Goal: Task Accomplishment & Management: Manage account settings

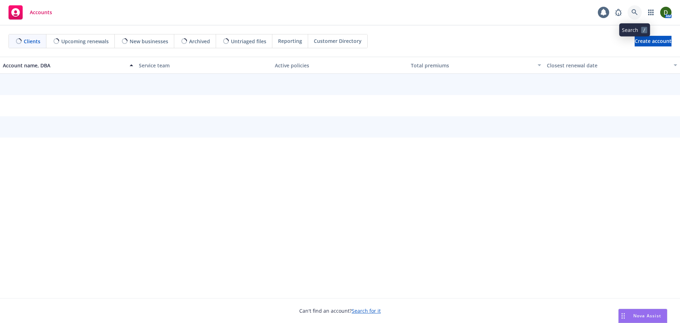
click at [640, 16] on link at bounding box center [635, 12] width 14 height 14
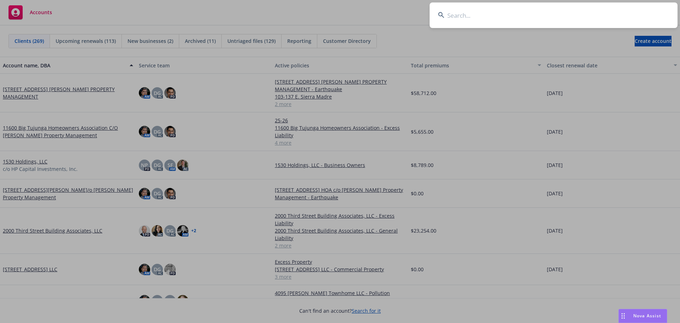
click at [631, 21] on input at bounding box center [554, 15] width 248 height 26
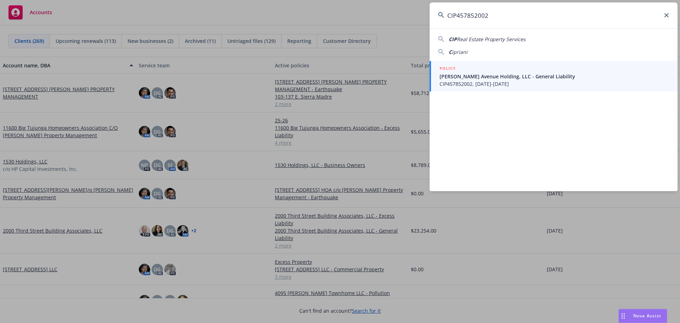
type input "CIP457852002"
click at [571, 74] on span "Giffen Avenue Holding, LLC - General Liability" at bounding box center [555, 76] width 230 height 7
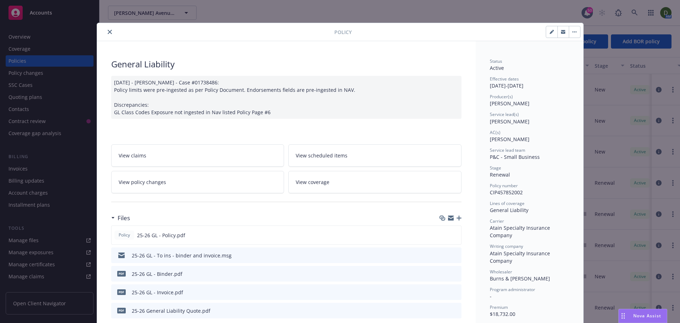
click at [452, 273] on icon "preview file" at bounding box center [455, 273] width 6 height 5
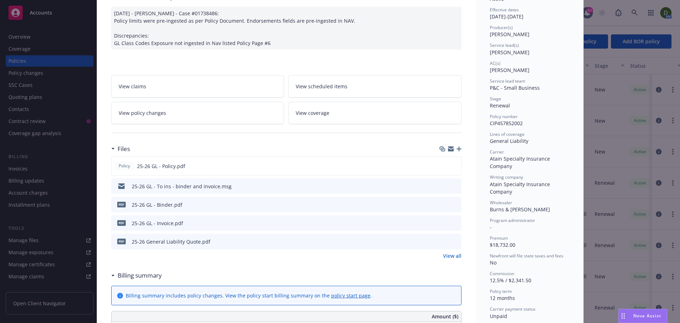
scroll to position [71, 0]
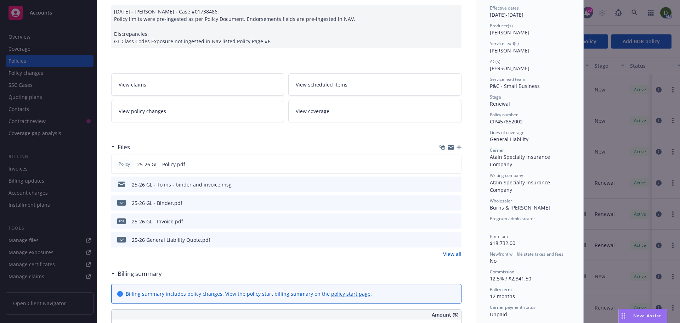
click at [457, 147] on icon "button" at bounding box center [459, 147] width 5 height 5
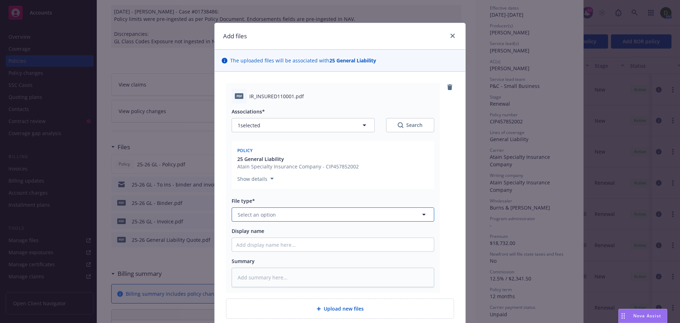
click at [331, 211] on button "Select an option" at bounding box center [333, 214] width 203 height 14
drag, startPoint x: 286, startPoint y: 217, endPoint x: 189, endPoint y: 213, distance: 96.8
click at [191, 218] on div "Add files The uploaded files will be associated with 25 General Liability pdf I…" at bounding box center [340, 161] width 680 height 323
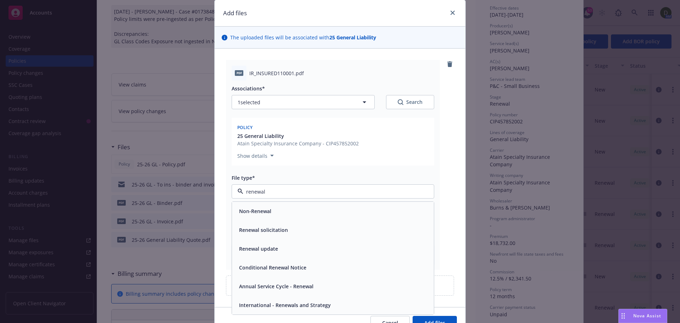
scroll to position [35, 0]
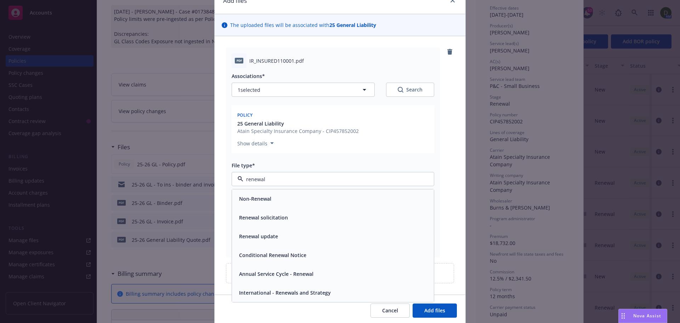
drag, startPoint x: 280, startPoint y: 180, endPoint x: 197, endPoint y: 179, distance: 82.2
click at [197, 179] on div "Add files The uploaded files will be associated with 25 General Liability pdf I…" at bounding box center [340, 161] width 680 height 323
type input "confirmatio"
click at [333, 252] on div "Coverage confirmation" at bounding box center [332, 255] width 193 height 10
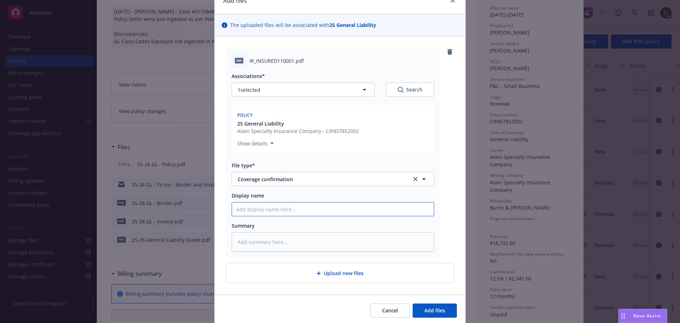
click at [271, 210] on input "Display name" at bounding box center [333, 208] width 202 height 13
type textarea "x"
type input "2"
type textarea "x"
type input "25"
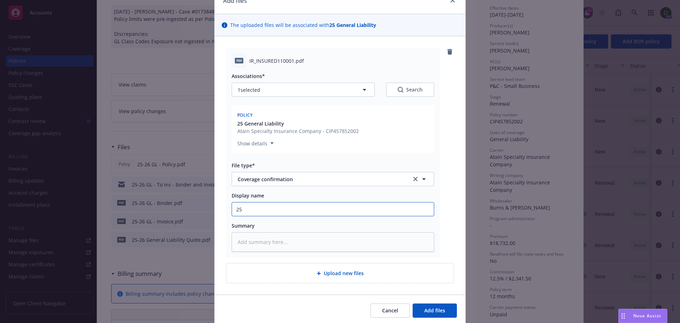
type textarea "x"
type input "25-"
type textarea "x"
type input "25-2"
type textarea "x"
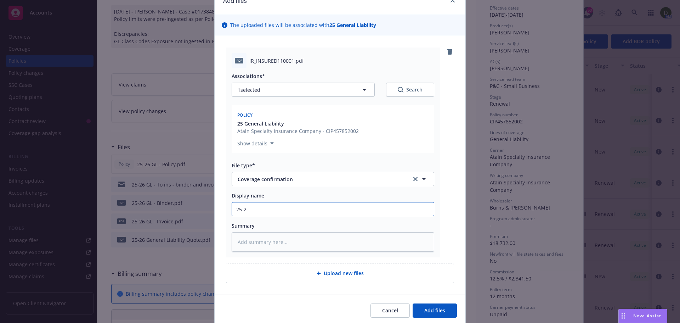
type input "25-26"
type textarea "x"
type input "25-26"
type textarea "x"
type input "25-26 G"
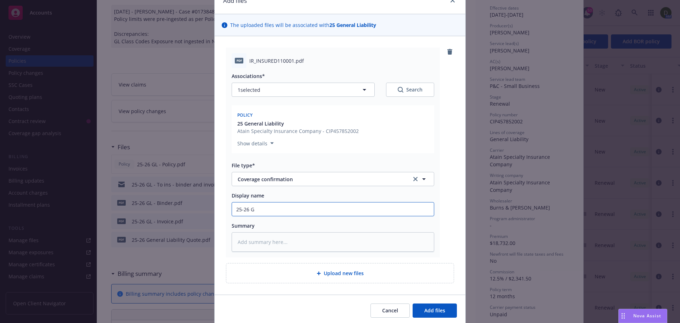
type textarea "x"
type input "25-26 GL"
type textarea "x"
type input "25-26 GL"
type textarea "x"
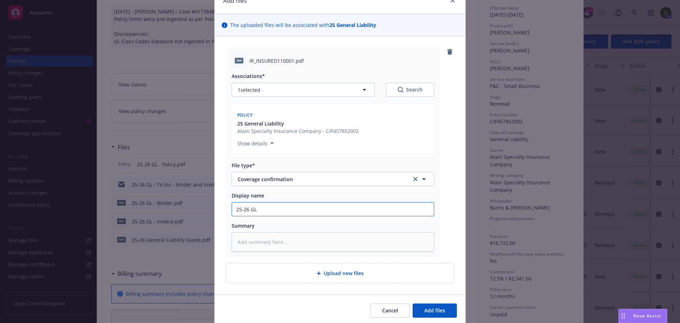
type input "25-26 GL -"
type textarea "x"
type input "25-26 GL -"
type textarea "x"
type input "25-26 GL - R"
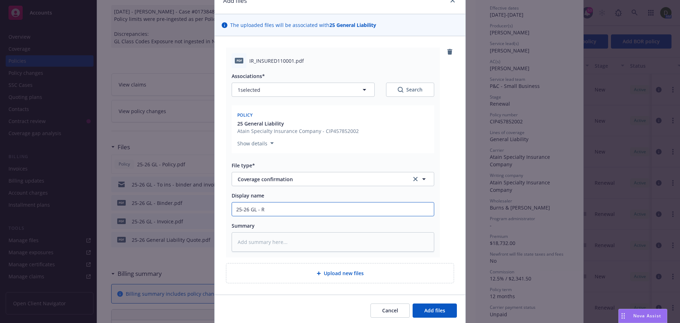
type textarea "x"
type input "25-26 GL - Re"
type textarea "x"
type input "25-26 GL - Ren"
type textarea "x"
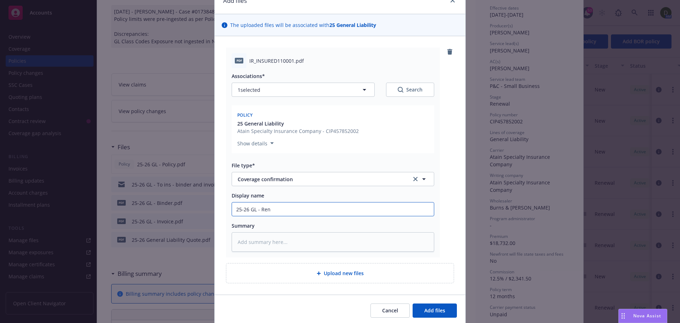
type input "25-26 GL - Rene"
type textarea "x"
type input "25-26 GL - Renew"
type textarea "x"
type input "25-26 GL - Renewa"
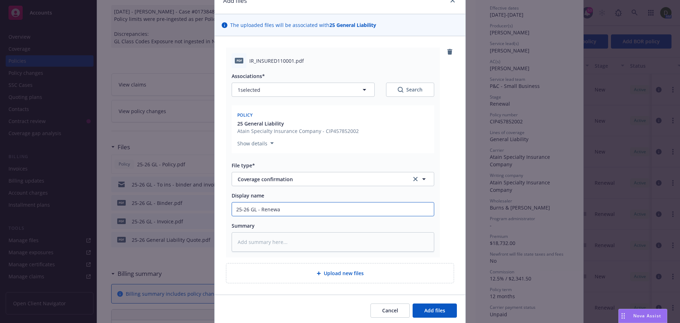
type textarea "x"
type input "25-26 GL - Renewal"
type textarea "x"
type input "25-26 GL - Renewal"
type textarea "x"
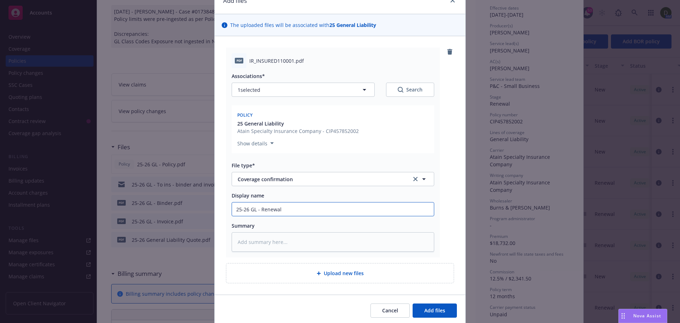
type input "25-26 GL - Renewal c"
type textarea "x"
type input "25-26 GL - Renewal"
type textarea "x"
type input "25-26 GL - Renewal c"
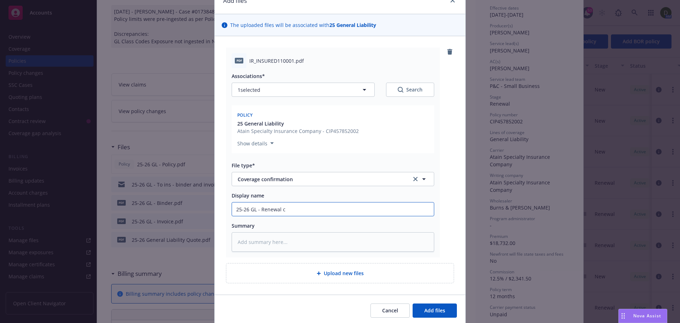
type textarea "x"
type input "25-26 GL - Renewal ce"
type textarea "x"
type input "25-26 GL - Renewal cer"
type textarea "x"
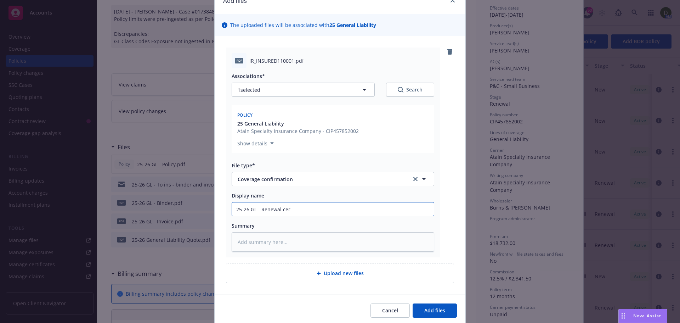
type input "25-26 GL - Renewal cert"
type textarea "x"
type input "25-26 GL - Renewal certi"
type textarea "x"
type input "25-26 GL - Renewal certif"
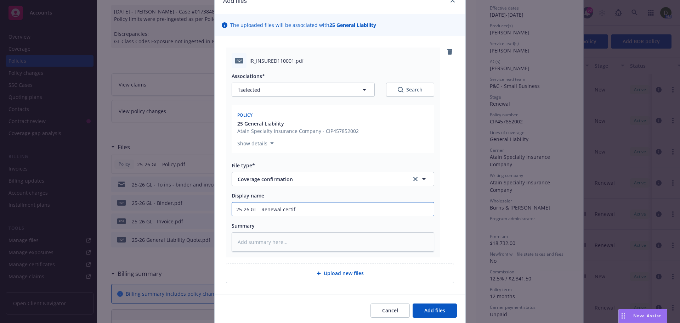
type textarea "x"
type input "25-26 GL - Renewal certifi"
type textarea "x"
type input "25-26 GL - Renewal certific"
type textarea "x"
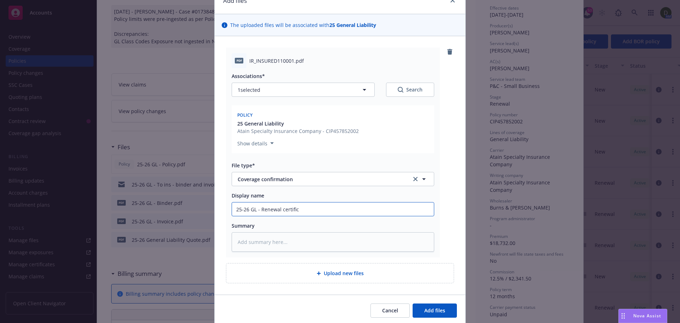
type input "25-26 GL - Renewal certifica"
type textarea "x"
type input "25-26 GL - Renewal certificat"
type textarea "x"
type input "25-26 GL - Renewal certificate"
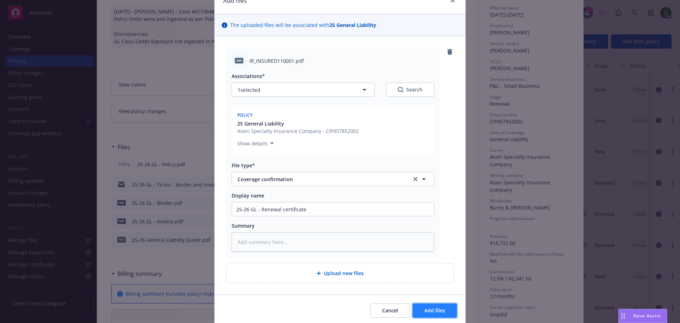
click at [428, 307] on span "Add files" at bounding box center [434, 310] width 21 height 7
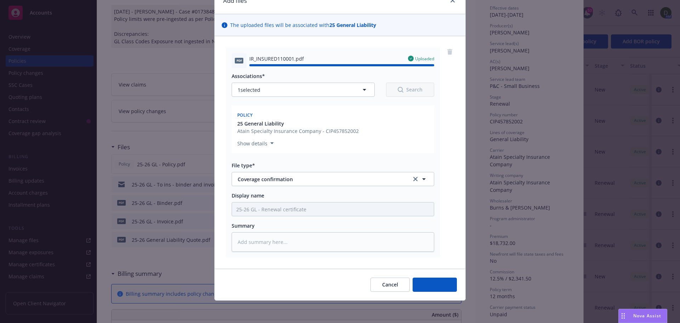
type textarea "x"
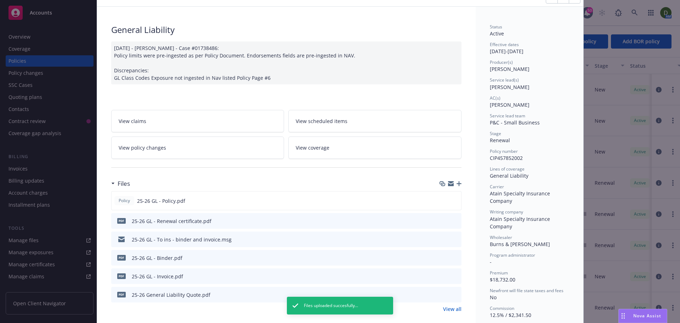
scroll to position [71, 0]
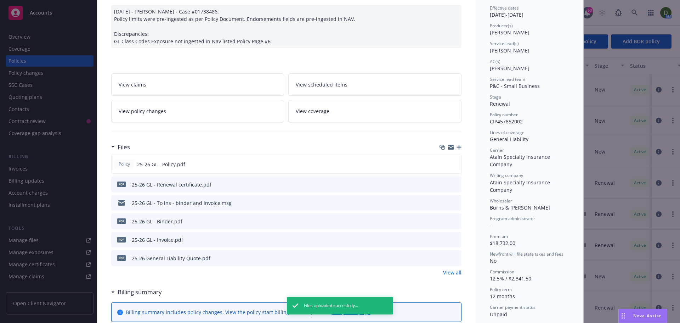
click at [454, 200] on icon "preview file" at bounding box center [455, 202] width 6 height 5
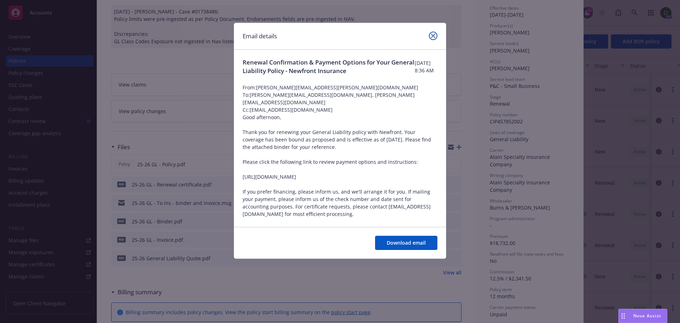
drag, startPoint x: 431, startPoint y: 36, endPoint x: 419, endPoint y: 42, distance: 13.6
click at [431, 36] on link "close" at bounding box center [433, 36] width 9 height 9
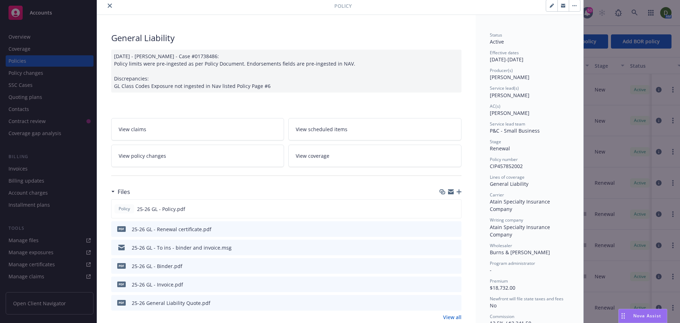
scroll to position [0, 0]
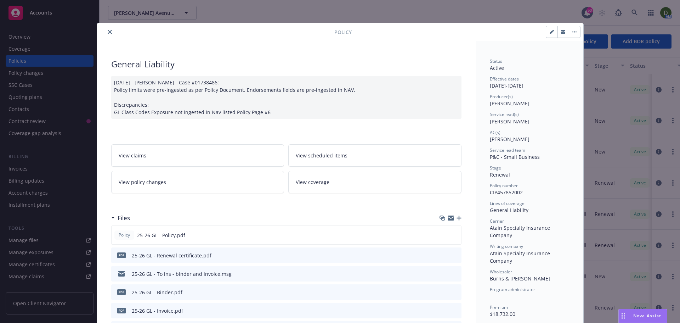
click at [110, 31] on button "close" at bounding box center [110, 32] width 9 height 9
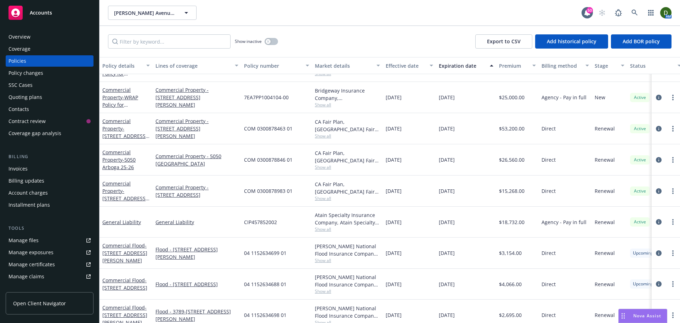
scroll to position [142, 0]
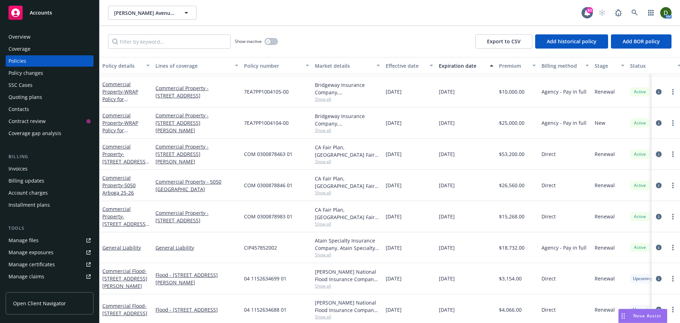
click at [656, 154] on icon "circleInformation" at bounding box center [659, 154] width 6 height 6
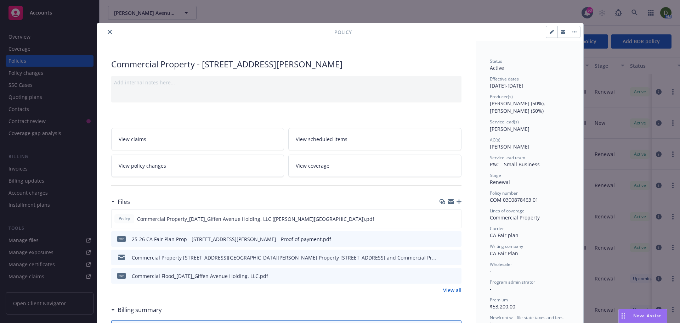
click at [106, 30] on button "close" at bounding box center [110, 32] width 9 height 9
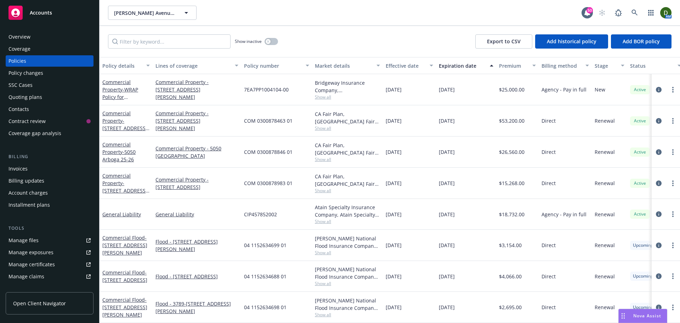
scroll to position [178, 0]
click at [656, 211] on icon "circleInformation" at bounding box center [659, 214] width 6 height 6
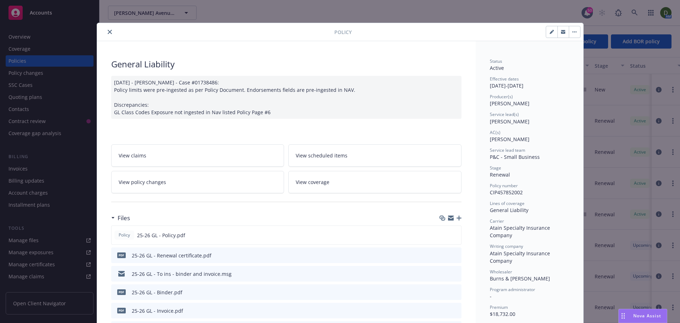
scroll to position [21, 0]
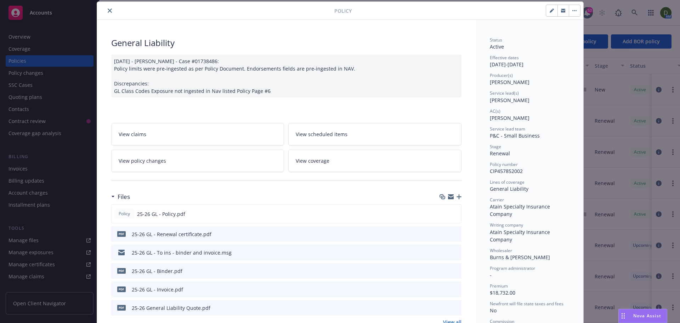
click at [107, 8] on button "close" at bounding box center [110, 10] width 9 height 9
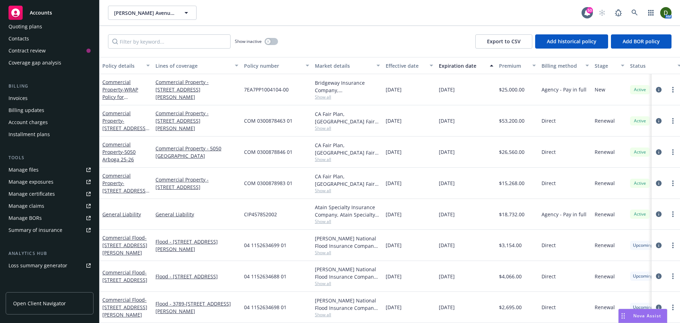
scroll to position [71, 0]
click at [58, 225] on div "Summary of insurance" at bounding box center [36, 229] width 54 height 11
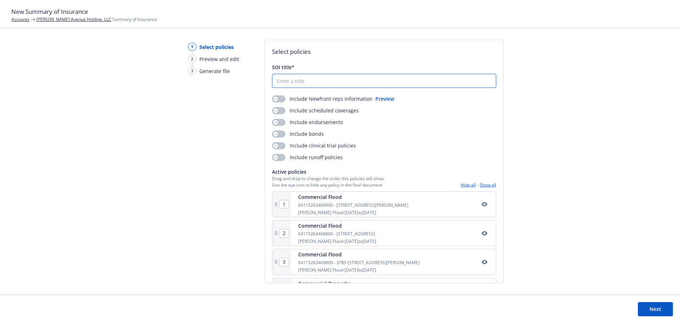
click at [307, 80] on input "SOI title*" at bounding box center [384, 80] width 224 height 13
type input "2025-2026"
click at [461, 183] on button "Hide all" at bounding box center [468, 185] width 15 height 6
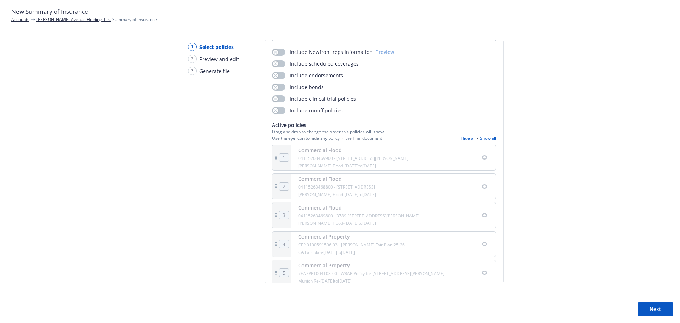
scroll to position [142, 0]
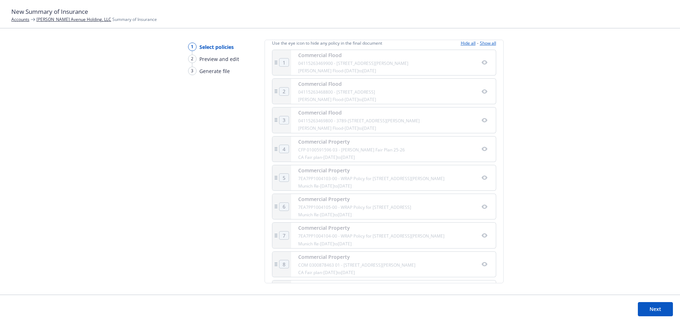
click at [484, 41] on button "Show all" at bounding box center [488, 43] width 16 height 6
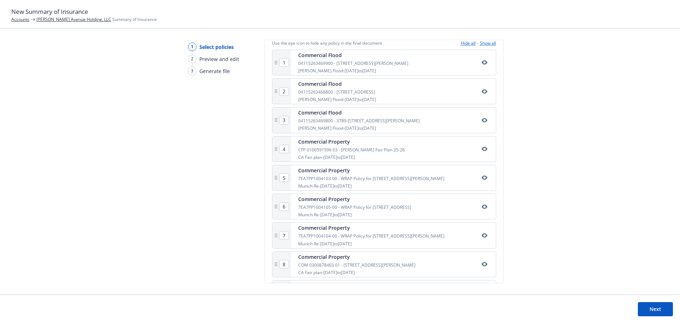
click at [482, 64] on icon "button" at bounding box center [485, 63] width 6 height 6
click at [482, 91] on button "button" at bounding box center [484, 91] width 9 height 9
click at [481, 122] on icon "button" at bounding box center [484, 120] width 6 height 4
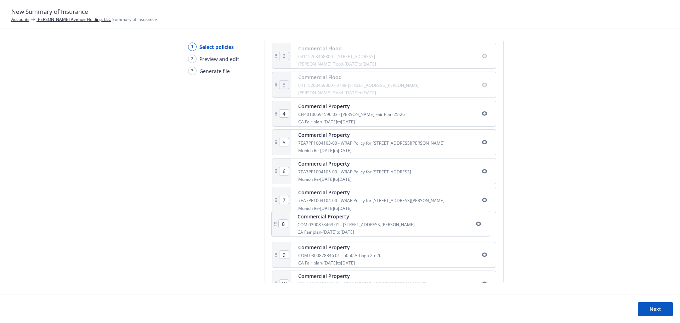
scroll to position [178, 0]
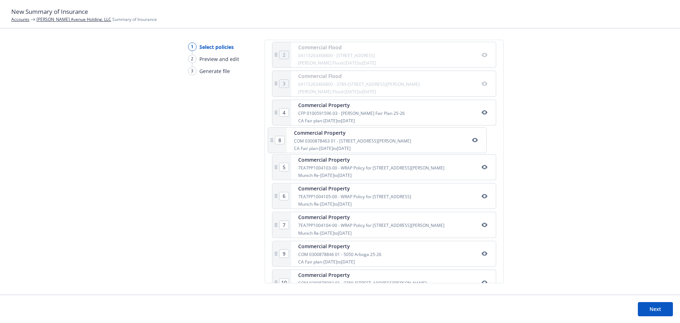
drag, startPoint x: 386, startPoint y: 233, endPoint x: 383, endPoint y: 143, distance: 90.8
click at [383, 143] on div "1 Commercial Flood 04115263469900 - 2877 GIFFEN AVE Wright Flood - 08/29/2024 t…" at bounding box center [384, 213] width 224 height 400
type input "6"
type input "7"
type input "8"
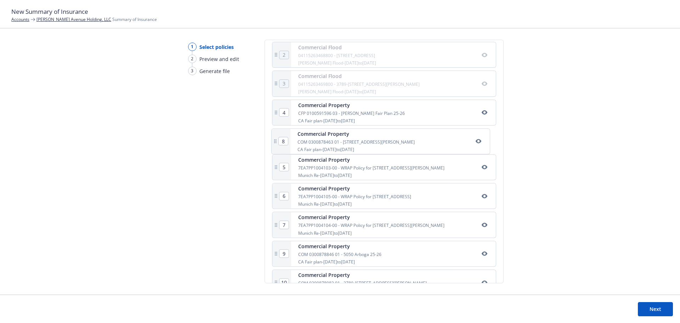
type input "5"
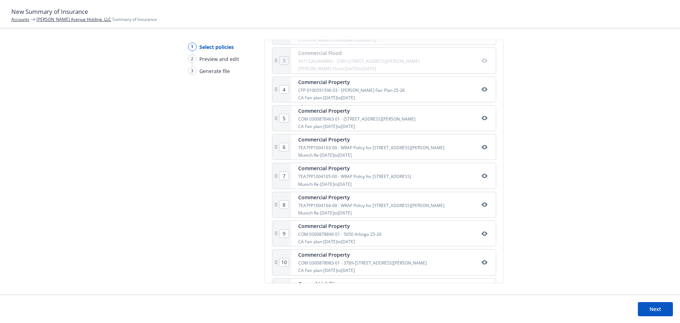
scroll to position [214, 0]
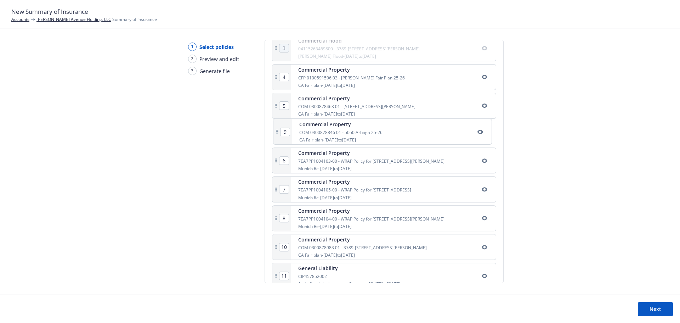
drag, startPoint x: 383, startPoint y: 221, endPoint x: 385, endPoint y: 131, distance: 89.3
click at [385, 131] on div "1 Commercial Flood 04115263469900 - 2877 GIFFEN AVE Wright Flood - 08/29/2024 t…" at bounding box center [384, 178] width 224 height 400
type input "6"
type input "7"
type input "8"
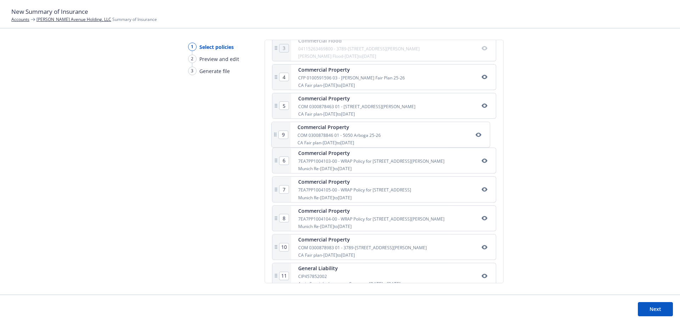
type input "9"
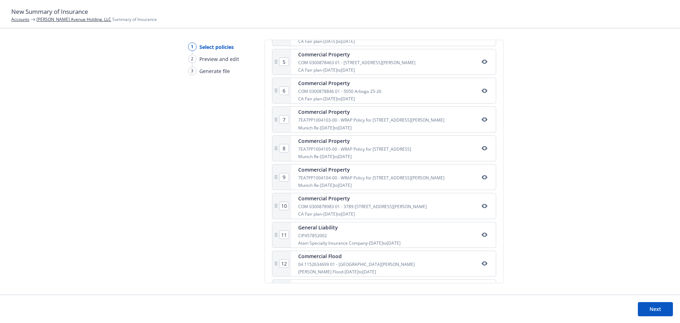
scroll to position [245, 0]
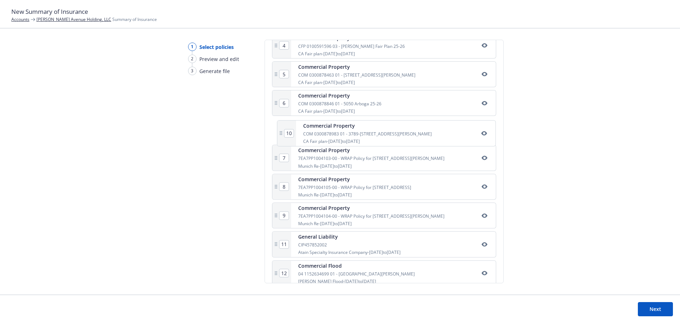
drag, startPoint x: 382, startPoint y: 220, endPoint x: 388, endPoint y: 133, distance: 87.7
click at [388, 133] on div "1 Commercial Flood 04115263469900 - 2877 GIFFEN AVE Wright Flood - 08/29/2024 t…" at bounding box center [384, 146] width 224 height 400
type input "7"
type input "8"
type input "9"
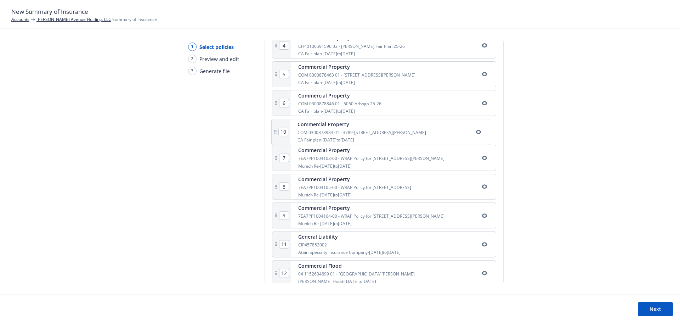
type input "10"
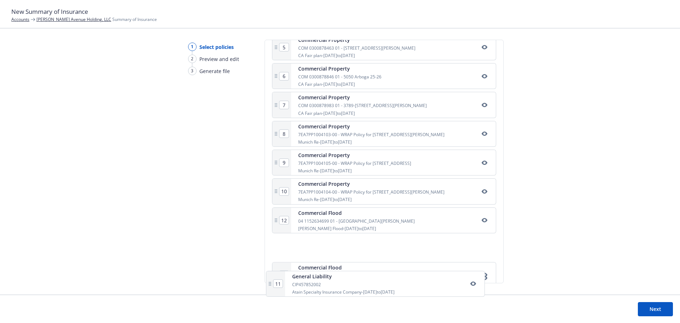
scroll to position [316, 0]
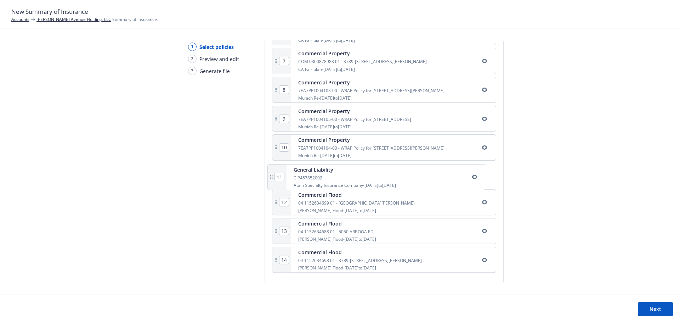
drag, startPoint x: 378, startPoint y: 244, endPoint x: 374, endPoint y: 180, distance: 63.9
click at [374, 180] on div "1 Commercial Flood 04115263469900 - 2877 GIFFEN AVE Wright Flood - 08/29/2024 t…" at bounding box center [384, 75] width 224 height 400
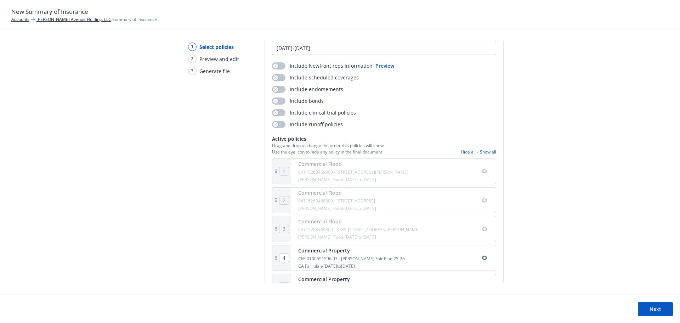
scroll to position [0, 0]
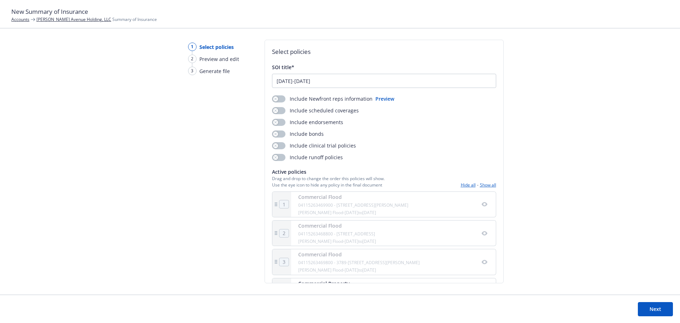
click at [661, 304] on button "Next" at bounding box center [655, 309] width 35 height 14
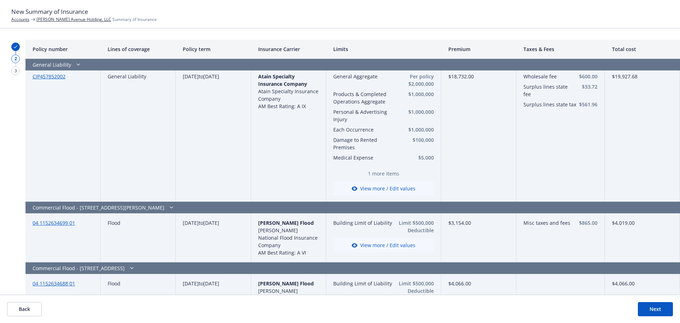
scroll to position [565, 0]
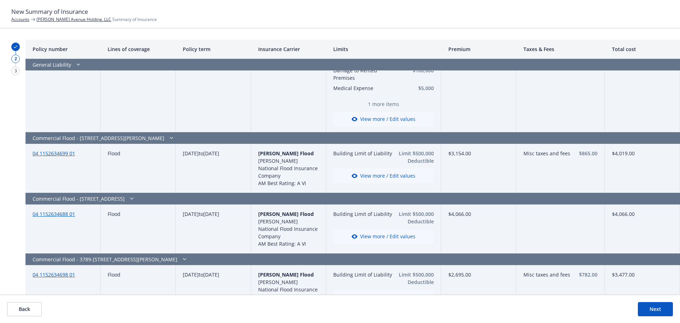
click at [643, 308] on button "Next" at bounding box center [655, 309] width 35 height 14
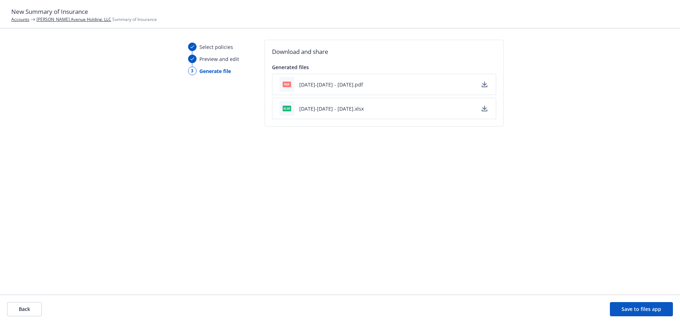
click at [485, 85] on icon "button" at bounding box center [485, 84] width 6 height 6
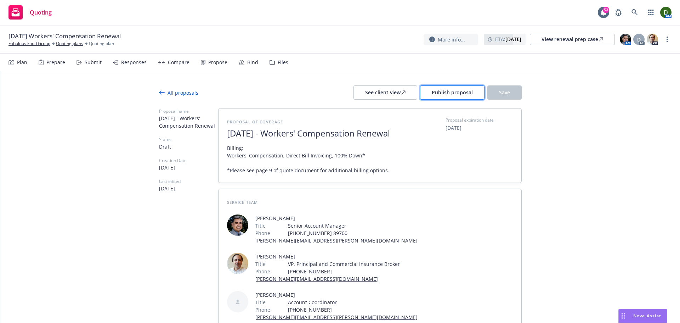
click at [445, 93] on span "Publish proposal" at bounding box center [452, 92] width 41 height 7
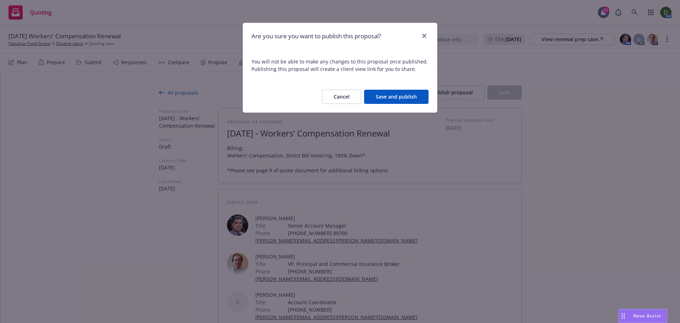
click at [386, 99] on button "Save and publish" at bounding box center [396, 97] width 64 height 14
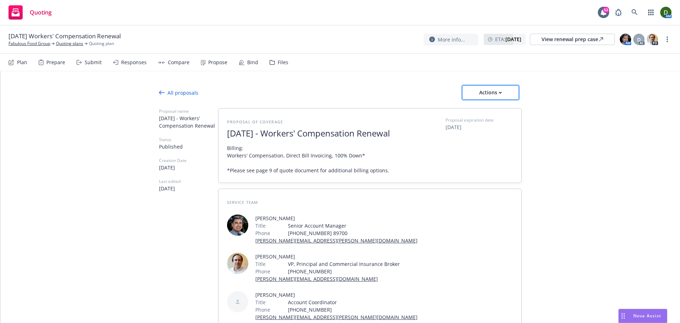
click at [483, 90] on div "Actions" at bounding box center [490, 92] width 33 height 13
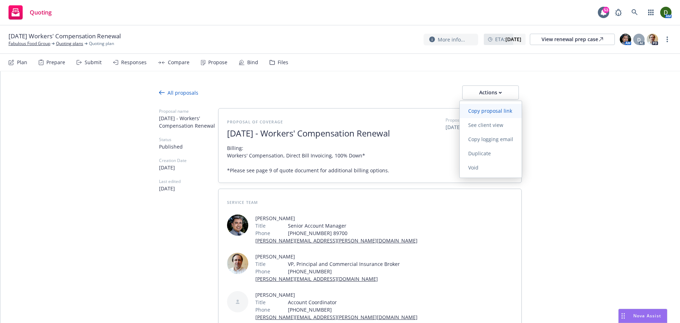
click at [486, 112] on span "Copy proposal link" at bounding box center [490, 110] width 61 height 7
type textarea "x"
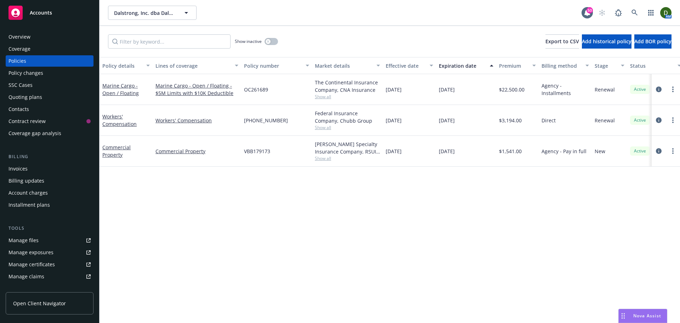
click at [267, 38] on div "Show inactive" at bounding box center [256, 41] width 43 height 14
click at [269, 38] on button "button" at bounding box center [271, 41] width 13 height 7
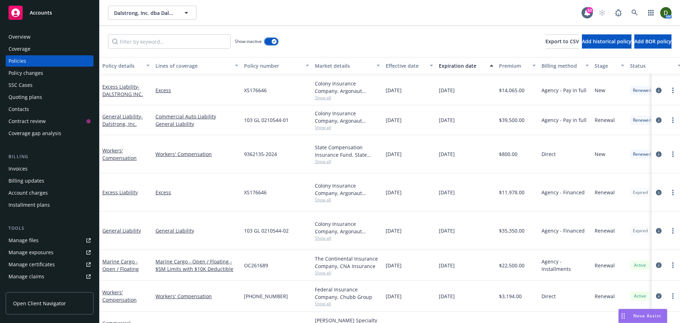
scroll to position [250, 0]
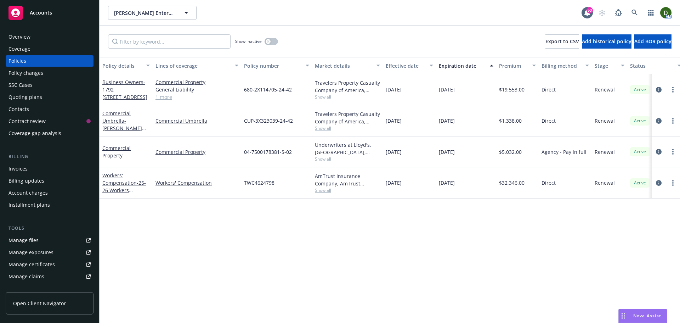
click at [64, 38] on div "Overview" at bounding box center [50, 36] width 82 height 11
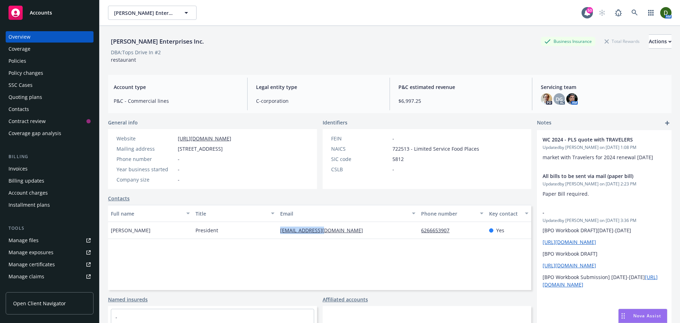
drag, startPoint x: 309, startPoint y: 223, endPoint x: 240, endPoint y: 223, distance: 69.4
click at [240, 223] on div "[PERSON_NAME] President [EMAIL_ADDRESS][DOMAIN_NAME] 6266653907 Yes" at bounding box center [319, 230] width 423 height 17
copy div "[EMAIL_ADDRESS][DOMAIN_NAME]"
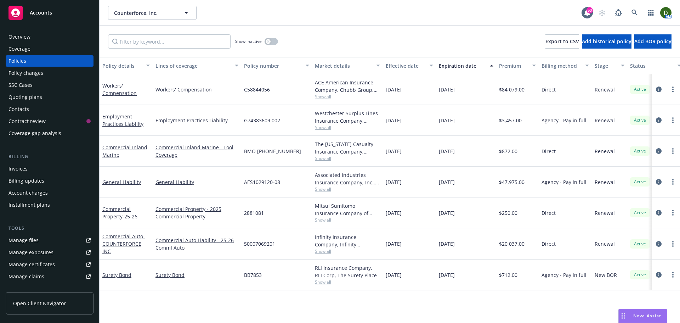
click at [268, 242] on span "50007069201" at bounding box center [259, 243] width 31 height 7
copy span "50007069201"
click at [636, 9] on link at bounding box center [635, 13] width 14 height 14
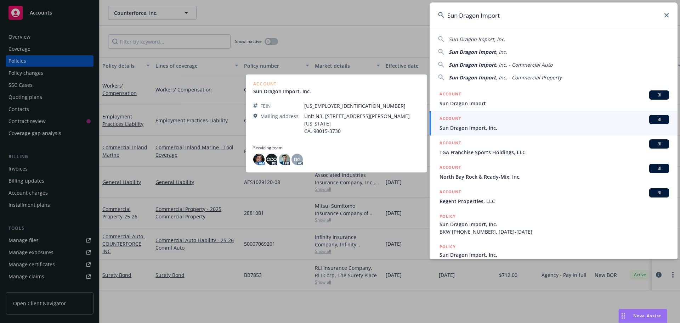
type input "Sun Dragon Import"
click at [518, 123] on div "ACCOUNT BI" at bounding box center [555, 119] width 230 height 9
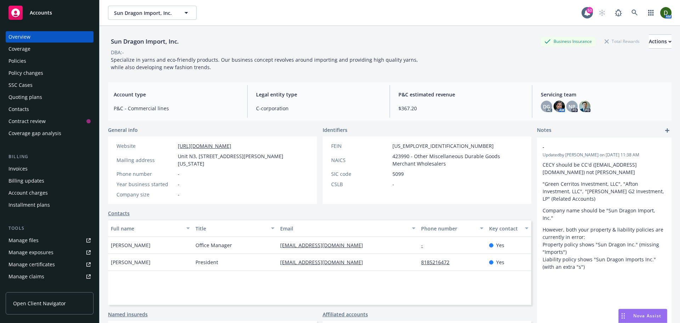
click at [36, 97] on div "Quoting plans" at bounding box center [26, 96] width 34 height 11
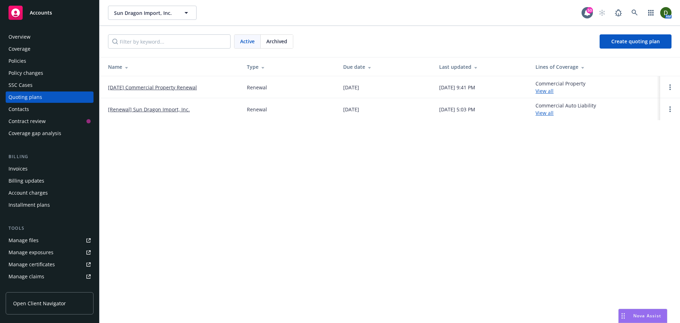
click at [175, 89] on link "[DATE] Commercial Property Renewal" at bounding box center [152, 87] width 89 height 7
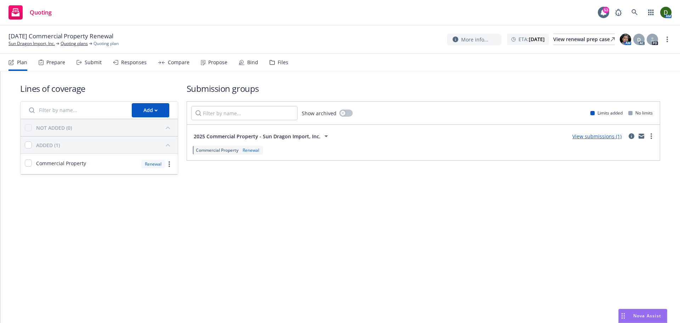
click at [270, 68] on div "Files" at bounding box center [279, 62] width 19 height 17
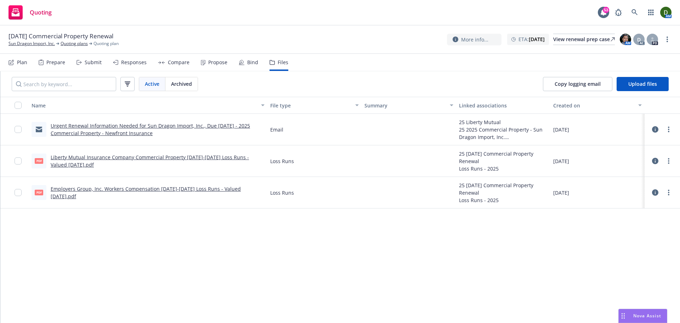
click at [125, 129] on div "Urgent Renewal Information Needed for Sun Dragon Import, Inc., Due [DATE] - 202…" at bounding box center [158, 129] width 214 height 15
click at [140, 125] on link "Urgent Renewal Information Needed for Sun Dragon Import, Inc., Due [DATE] - 202…" at bounding box center [150, 129] width 199 height 14
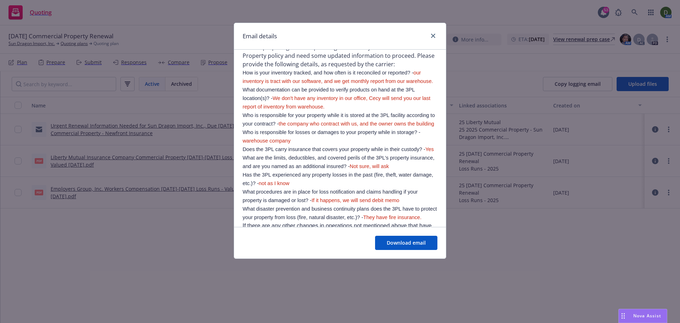
scroll to position [354, 0]
click at [434, 35] on icon "close" at bounding box center [433, 36] width 4 height 4
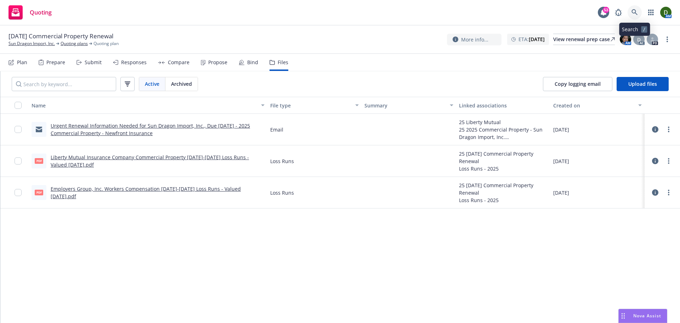
click at [633, 10] on icon at bounding box center [635, 12] width 6 height 6
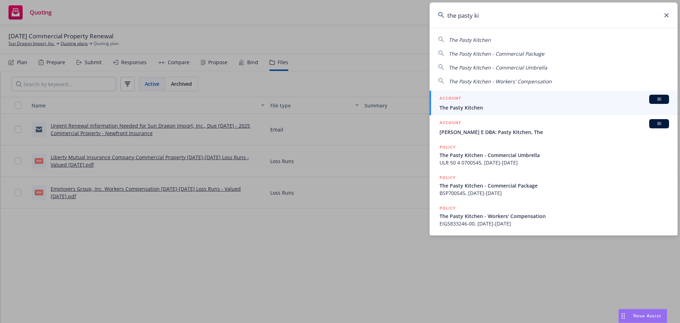
type input "the pasty ki"
click at [486, 103] on div "ACCOUNT BI" at bounding box center [555, 99] width 230 height 9
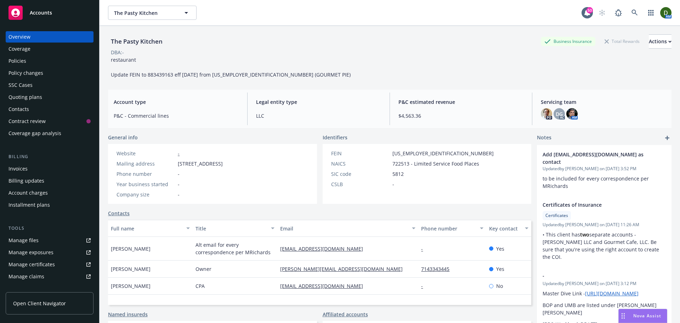
click at [46, 97] on div "Quoting plans" at bounding box center [50, 96] width 82 height 11
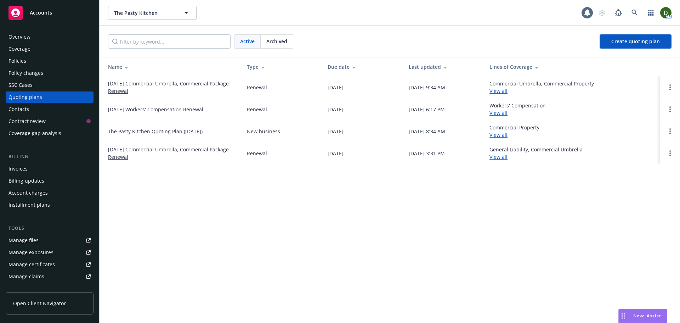
click at [183, 86] on link "[DATE] Commercial Umbrella, Commercial Package Renewal" at bounding box center [172, 87] width 128 height 15
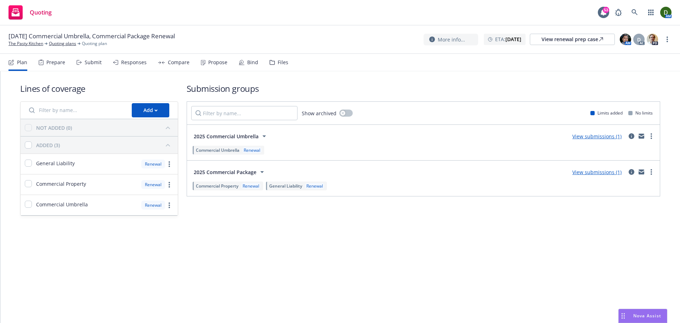
click at [282, 65] on div "Files" at bounding box center [283, 63] width 11 height 6
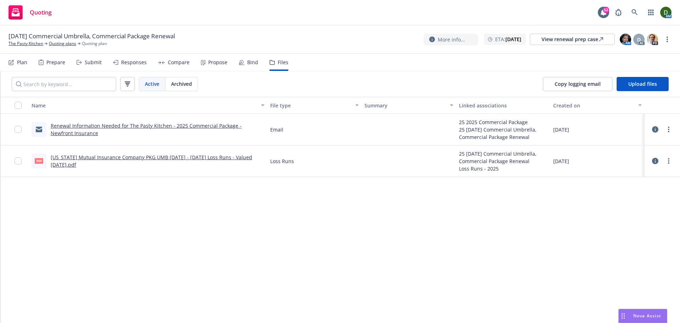
click at [173, 127] on link "Renewal Information Needed for The Pasty Kitchen - 2025 Commercial Package - Ne…" at bounding box center [146, 129] width 191 height 14
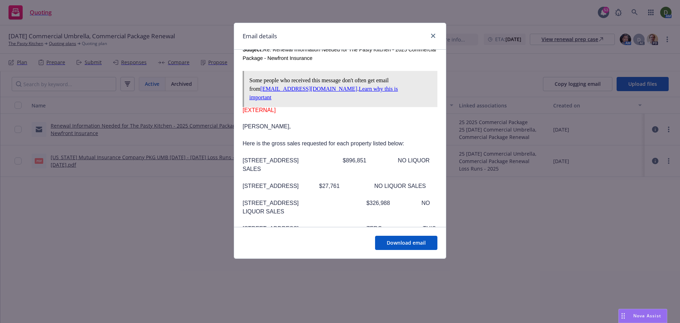
scroll to position [177, 0]
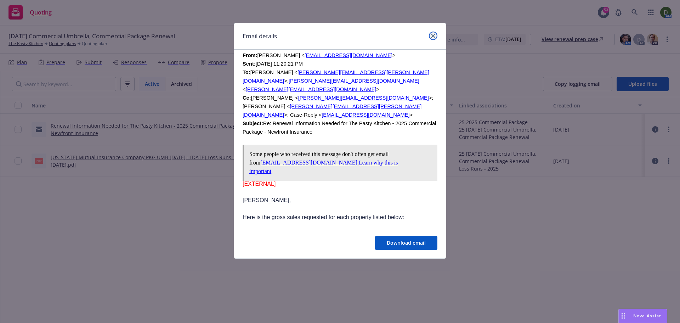
click at [436, 36] on link "close" at bounding box center [433, 36] width 9 height 9
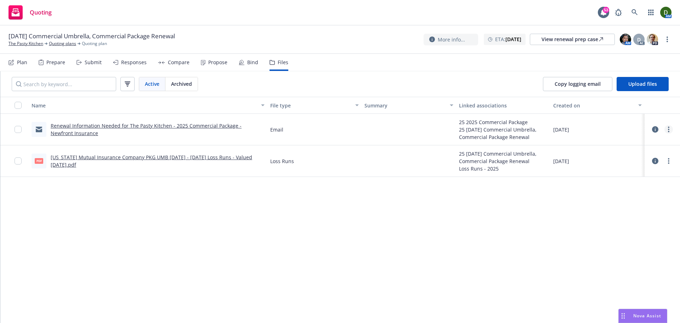
click at [670, 128] on link "more" at bounding box center [669, 129] width 9 height 9
click at [625, 167] on link "Edit" at bounding box center [637, 172] width 71 height 14
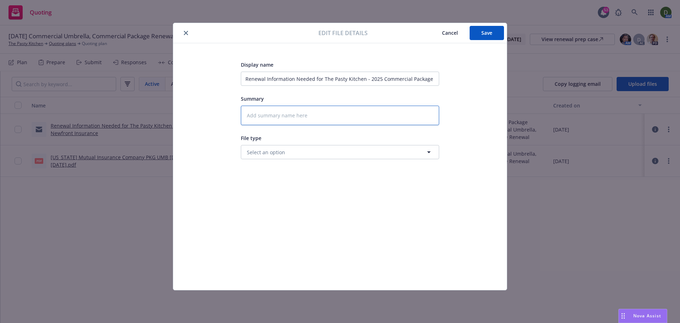
click at [325, 111] on textarea at bounding box center [340, 115] width 198 height 19
click at [353, 78] on input "Renewal Information Needed for The Pasty Kitchen - 2025 Commercial Package - Ne…" at bounding box center [340, 79] width 198 height 14
type textarea "x"
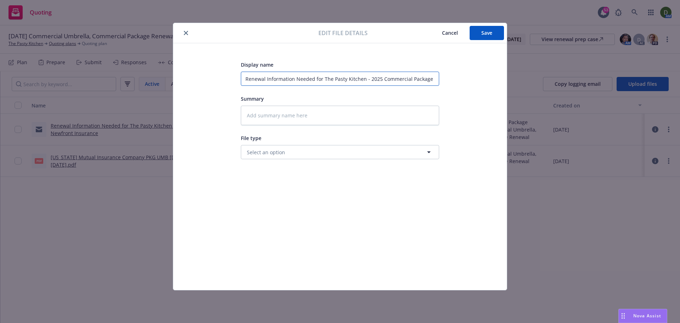
type input "2"
type textarea "x"
type input "25"
type textarea "x"
type input "25-"
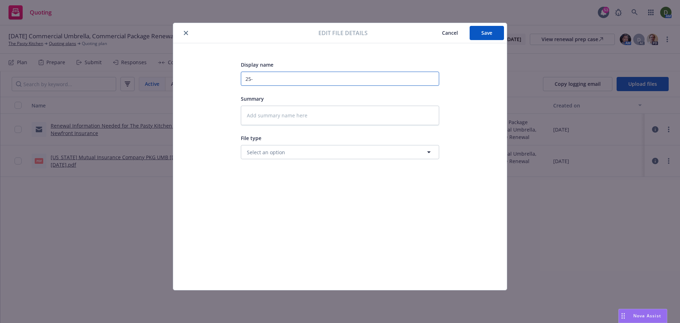
type textarea "x"
type input "25-2"
type textarea "x"
type input "25-26"
type textarea "x"
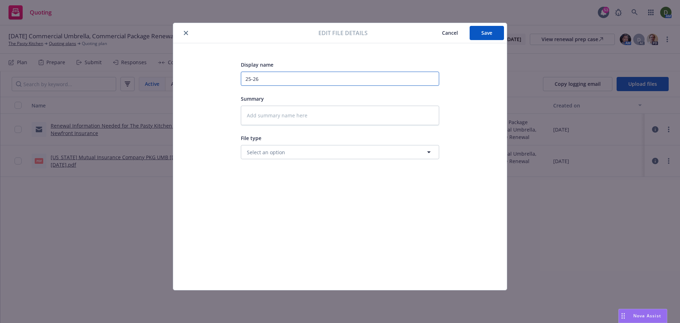
type input "25-26"
type textarea "x"
type input "25-26 P"
type textarea "x"
type input "25-26 PK"
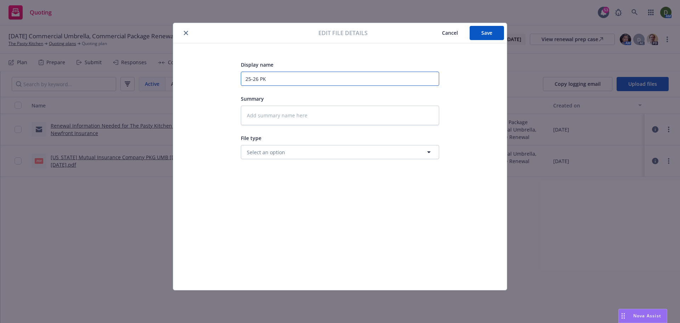
type textarea "x"
type input "25-26 PKG"
type textarea "x"
type input "25-26 PKG"
type textarea "x"
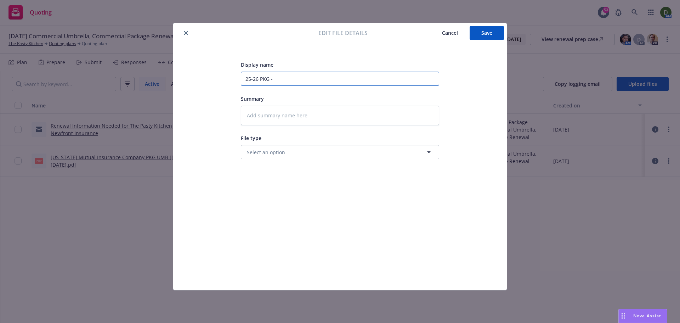
type input "25-26 PKG -"
type textarea "x"
type input "25-26 PKG - F"
type textarea "x"
type input "25-26 PKG - Fr"
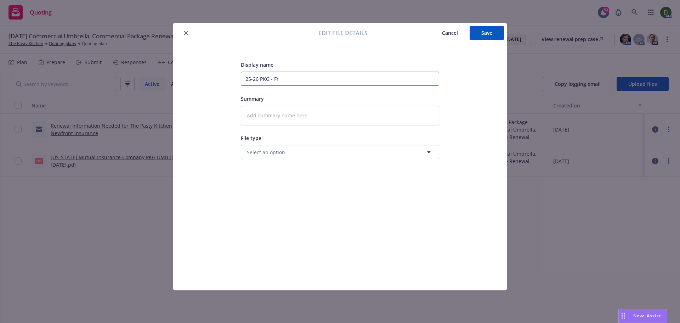
type textarea "x"
type input "25-26 PKG - Fro"
type textarea "x"
type input "25-26 PKG - From"
type textarea "x"
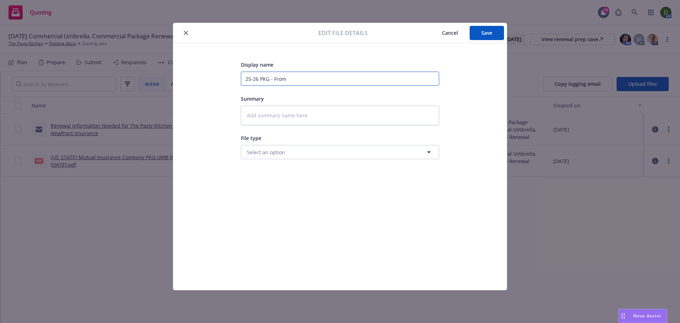
type input "25-26 PKG - From"
type textarea "x"
type input "25-26 PKG - From i"
type textarea "x"
type input "25-26 PKG - From ins"
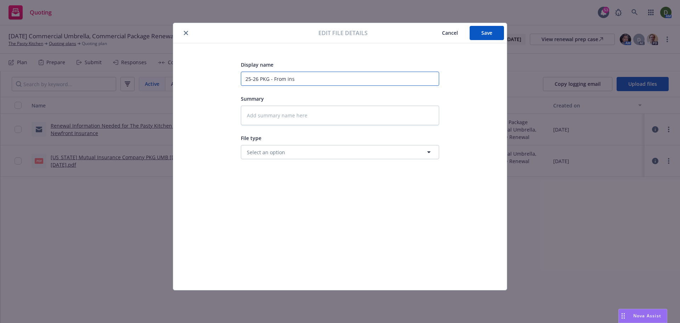
type textarea "x"
type input "25-26 PKG - From ins"
type textarea "x"
type input "25-26 PKG - From ins"
type textarea "x"
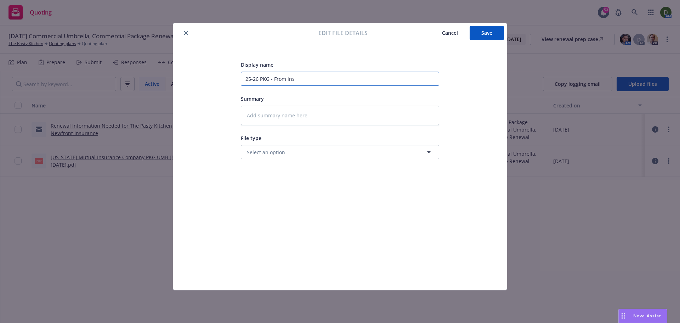
type input "25-26 PKG - From ins"
type textarea "x"
type input "25-26 PKG - From ins 0"
type textarea "x"
type input "25-26 PKG - From ins 0 G"
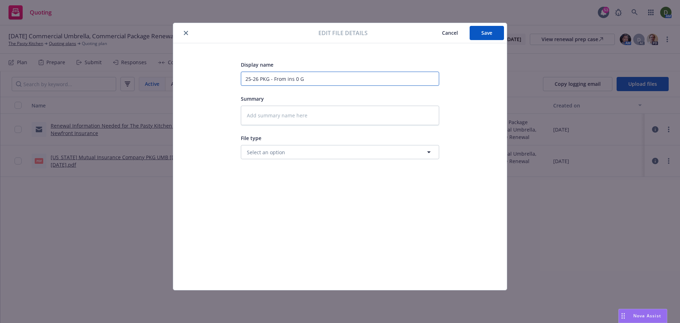
type textarea "x"
type input "25-26 PKG - From ins 0 Gr"
type textarea "x"
type input "25-26 PKG - From ins 0 Gro"
type textarea "x"
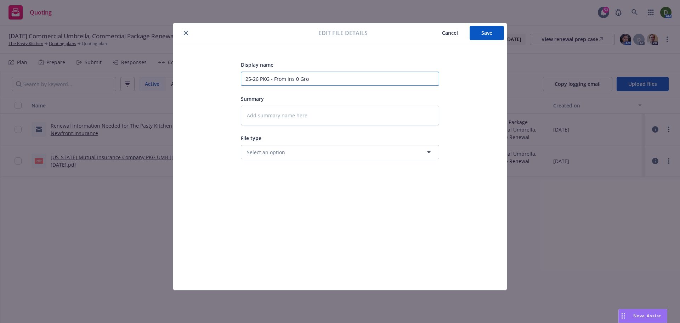
type input "25-26 PKG - From ins 0 Gros"
type textarea "x"
type input "25-26 PKG - From ins 0 Gro"
type textarea "x"
type input "25-26 PKG - From ins 0 Gr"
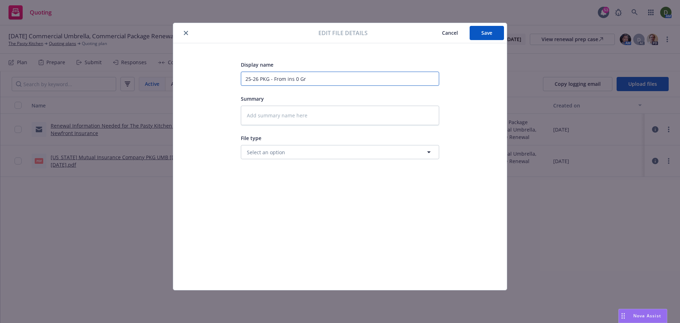
type textarea "x"
type input "25-26 PKG - From ins 0 G"
type textarea "x"
type input "25-26 PKG - From ins 0"
type textarea "x"
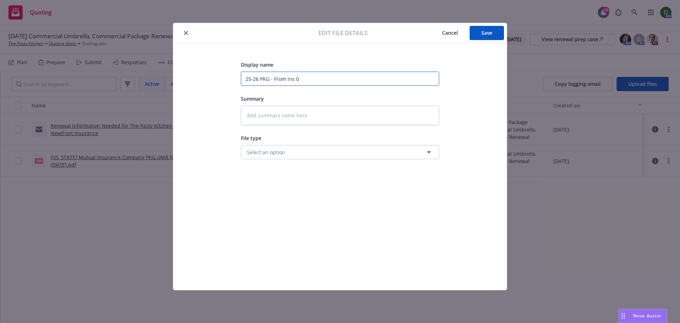
type input "25-26 PKG - From ins 0"
type textarea "x"
type input "25-26 PKG - From ins"
type textarea "x"
type input "25-26 PKG - From ins -"
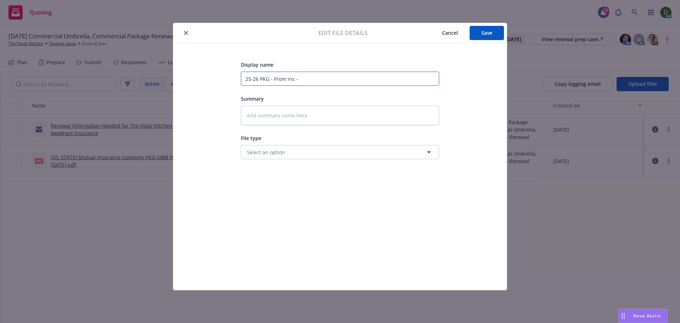
type textarea "x"
type input "25-26 PKG - From ins -"
type textarea "x"
type input "25-26 PKG - From ins - G"
type textarea "x"
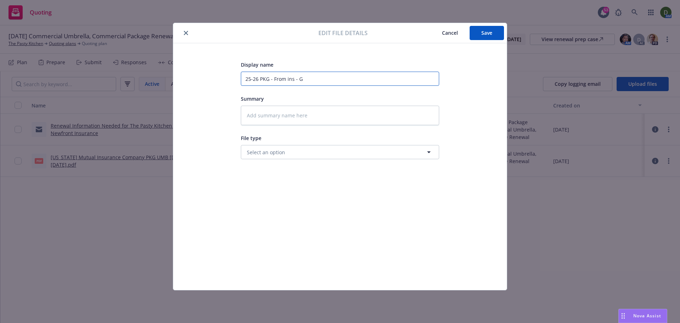
type input "25-26 PKG - From ins - Gr"
type textarea "x"
type input "25-26 PKG - From ins - Gro"
type textarea "x"
type input "25-26 PKG - From ins - Gros"
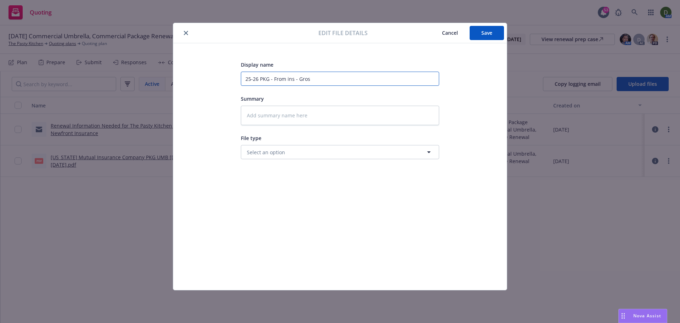
type textarea "x"
type input "25-26 PKG - From ins - Gross"
type textarea "x"
type input "25-26 PKG - From ins - Gross"
type textarea "x"
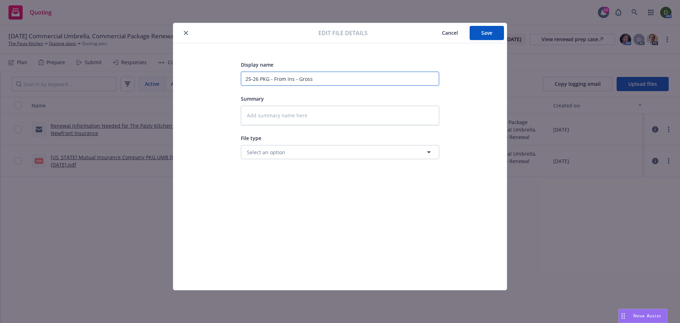
type input "25-26 PKG - From ins - Gross l"
type textarea "x"
type input "25-26 PKG - From ins - Gross"
type textarea "x"
type input "25-26 PKG - From ins - Gross s"
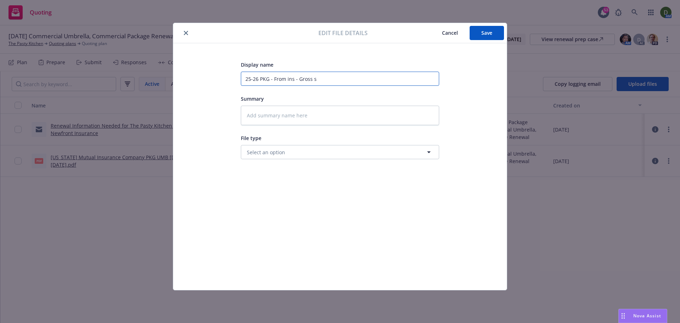
type textarea "x"
type input "25-26 PKG - From ins - Gross sa"
type textarea "x"
type input "25-26 PKG - From ins - Gross sal"
type textarea "x"
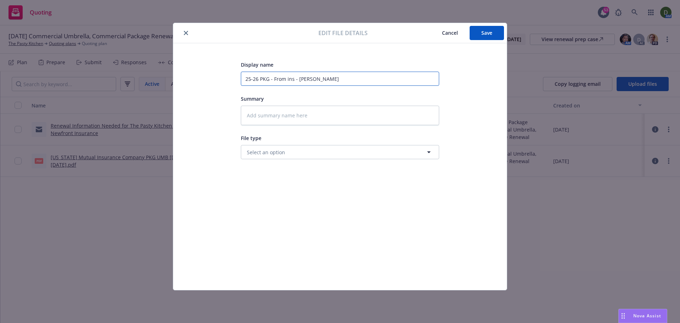
type input "25-26 PKG - From ins - Gross sale"
type textarea "x"
type input "25-26 PKG - From ins - Gross sales"
type textarea "x"
type input "25-26 PKG - From ins - Gross sales b"
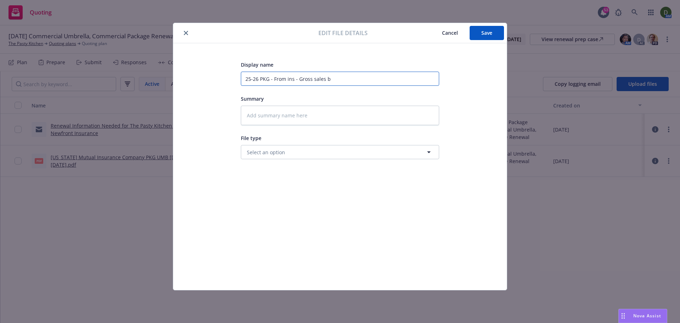
type textarea "x"
type input "25-26 PKG - From ins - Gross sales by"
type textarea "x"
type input "25-26 PKG - From ins - Gross sales by"
type textarea "x"
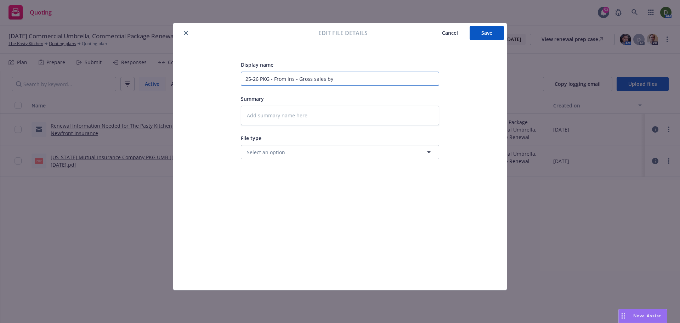
type input "25-26 PKG - From ins - Gross sales by l"
type textarea "x"
type input "25-26 PKG - From ins - Gross sales by lo"
type textarea "x"
type input "25-26 PKG - From ins - Gross sales by loc"
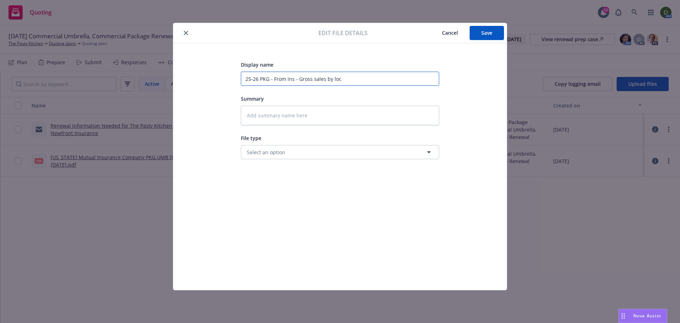
type textarea "x"
type input "25-26 PKG - From ins - Gross sales by loca"
type textarea "x"
type input "25-26 PKG - From ins - Gross sales by locat"
type textarea "x"
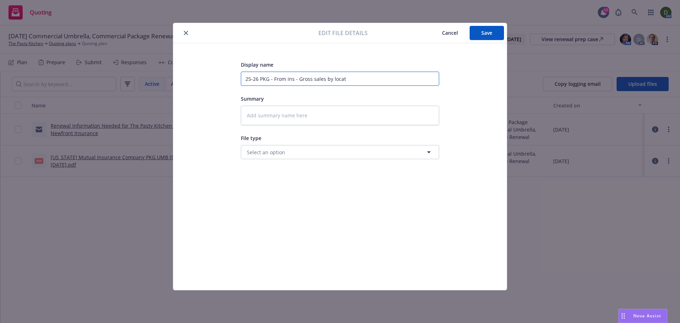
type input "25-26 PKG - From ins - Gross sales by locati"
type textarea "x"
type input "25-26 PKG - From ins - Gross sales by locatio"
type textarea "x"
type input "25-26 PKG - From ins - Gross sales by location"
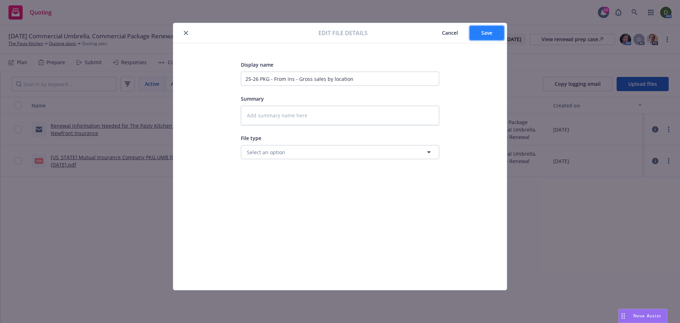
click at [504, 30] on button "Save" at bounding box center [487, 33] width 34 height 14
type textarea "x"
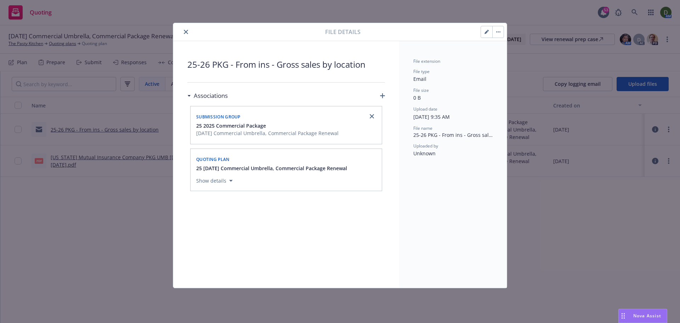
drag, startPoint x: 188, startPoint y: 33, endPoint x: 195, endPoint y: 29, distance: 7.2
click at [188, 33] on button "close" at bounding box center [186, 32] width 9 height 9
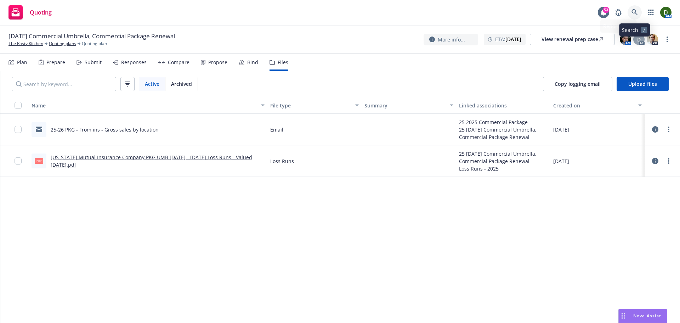
click at [636, 12] on icon at bounding box center [635, 12] width 6 height 6
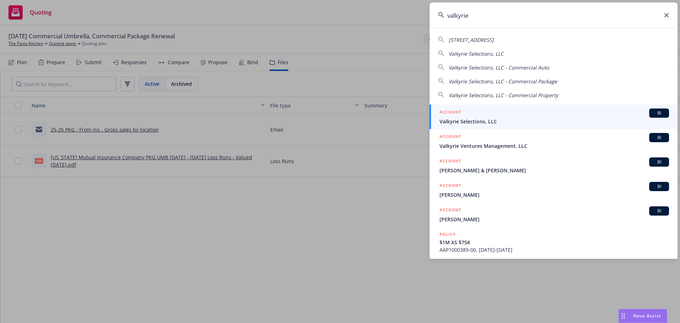
type input "valkyrie"
click at [495, 122] on span "Valkyrie Selections, LLC" at bounding box center [555, 121] width 230 height 7
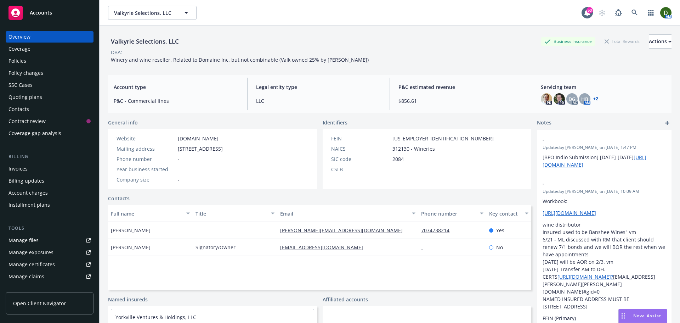
click at [22, 62] on div "Policies" at bounding box center [18, 60] width 18 height 11
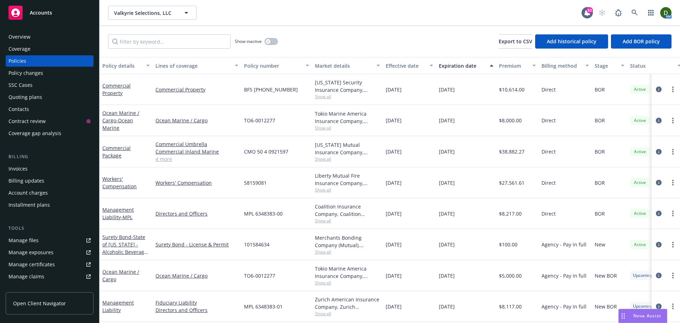
click at [656, 122] on icon "circleInformation" at bounding box center [659, 121] width 6 height 6
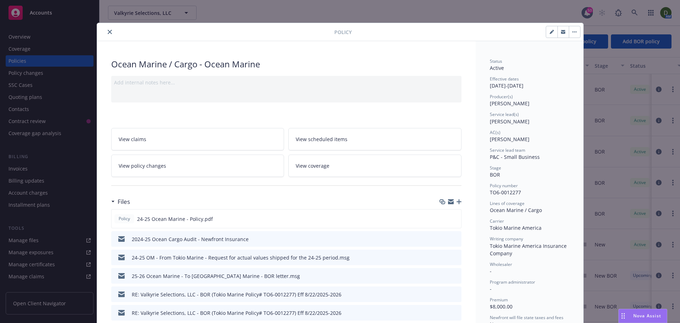
scroll to position [35, 0]
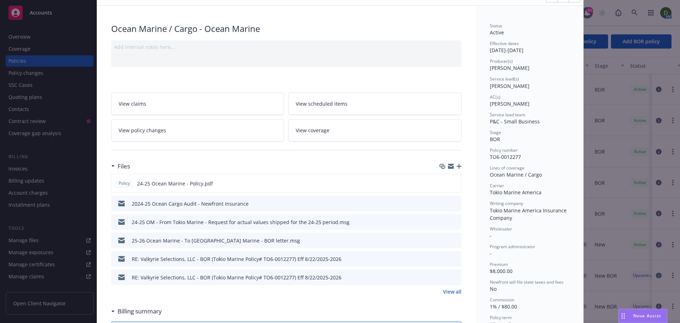
click at [453, 203] on icon "preview file" at bounding box center [455, 203] width 6 height 5
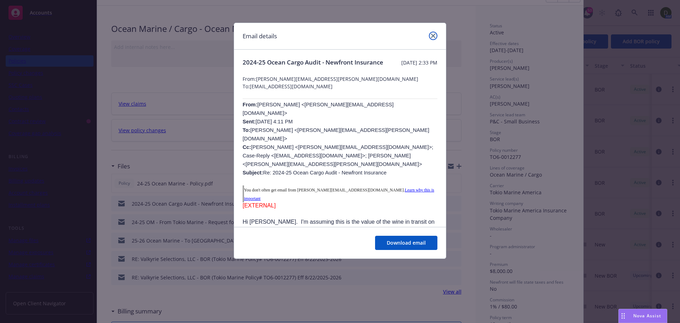
click at [430, 36] on link "close" at bounding box center [433, 36] width 9 height 9
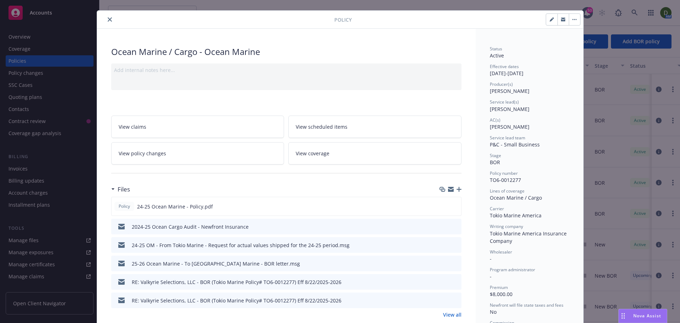
scroll to position [0, 0]
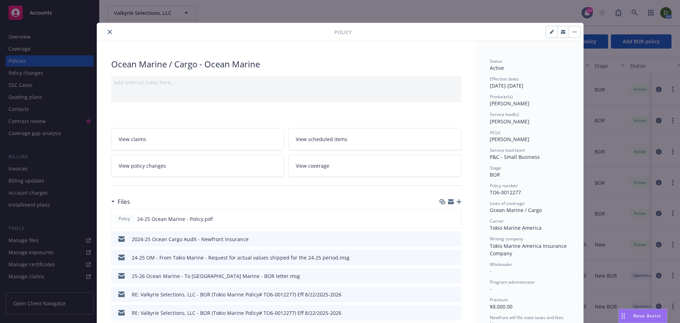
click at [109, 32] on button "close" at bounding box center [110, 32] width 9 height 9
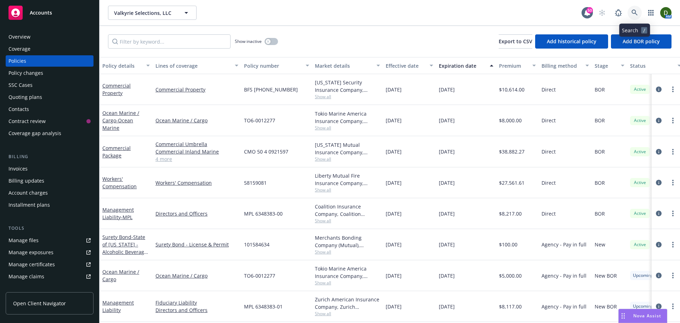
click at [632, 13] on icon at bounding box center [635, 13] width 6 height 6
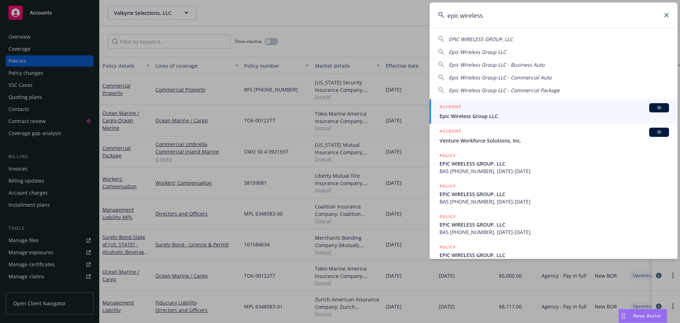
type input "epic wireless"
click at [497, 111] on div "ACCOUNT BI" at bounding box center [555, 107] width 230 height 9
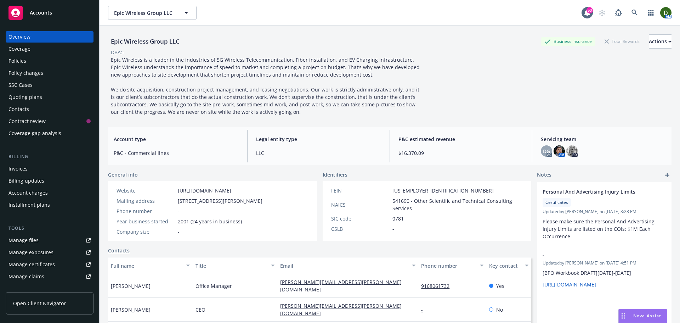
click at [64, 62] on div "Policies" at bounding box center [50, 60] width 82 height 11
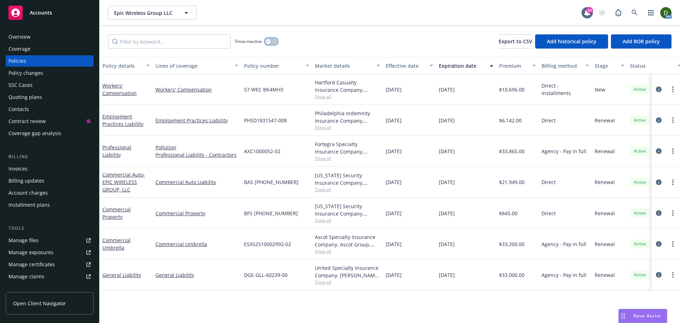
click at [273, 43] on button "button" at bounding box center [271, 41] width 13 height 7
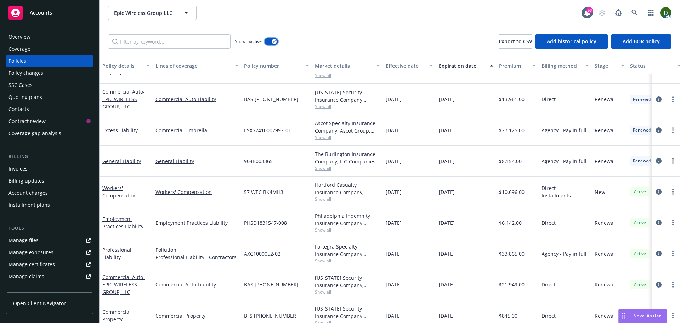
scroll to position [743, 0]
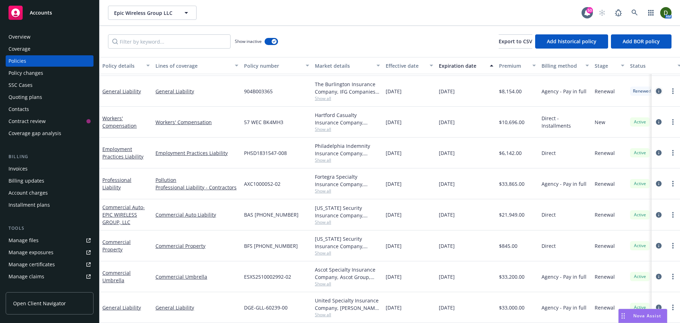
click at [656, 88] on icon "circleInformation" at bounding box center [659, 91] width 6 height 6
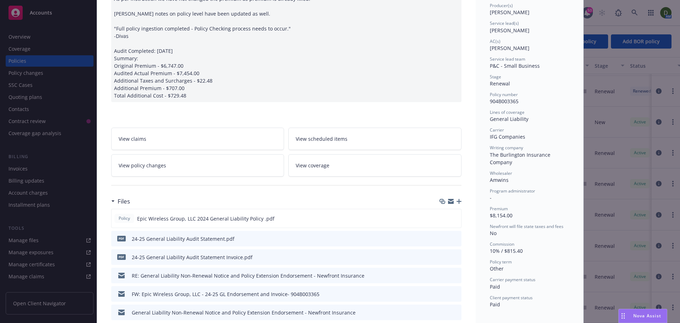
scroll to position [142, 0]
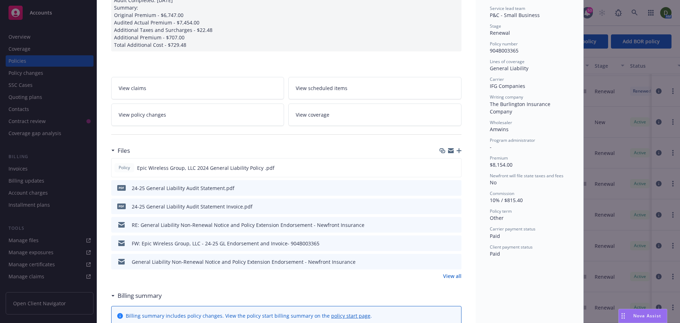
click at [457, 152] on icon "button" at bounding box center [459, 150] width 5 height 5
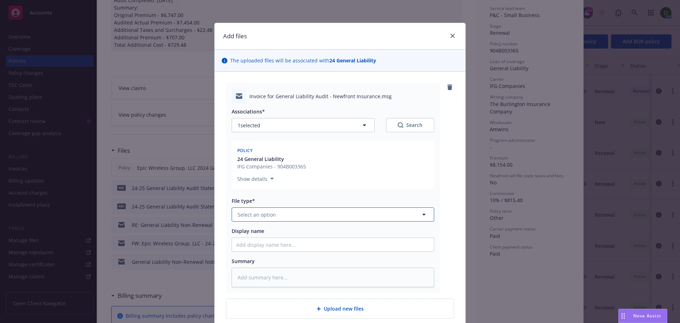
click at [287, 211] on button "Select an option" at bounding box center [333, 214] width 203 height 14
type input "audit"
click at [289, 249] on div "Audit Statement" at bounding box center [332, 253] width 193 height 10
click at [243, 242] on input "Display name" at bounding box center [333, 244] width 202 height 13
type textarea "x"
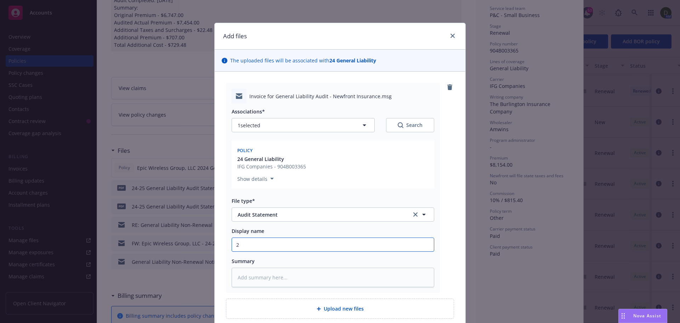
type input "24"
type textarea "x"
type input "24-"
type textarea "x"
type input "24-2"
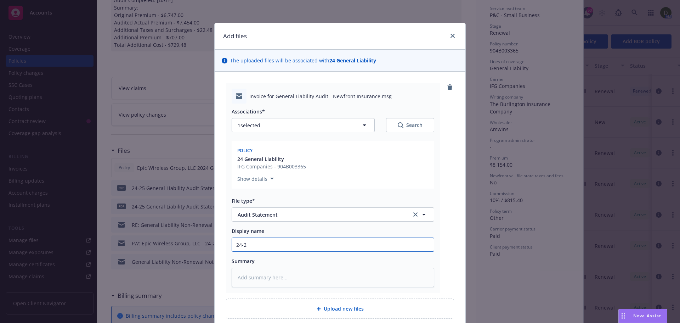
type textarea "x"
type input "24-25"
type textarea "x"
type input "24-25"
type textarea "x"
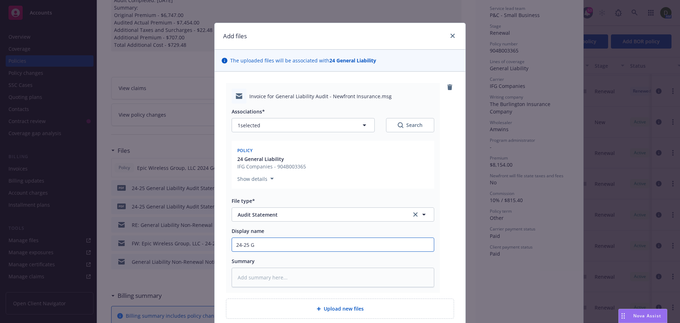
type input "24-25 GL"
type textarea "x"
type input "24-25 GL"
type textarea "x"
type input "24-25 GL -"
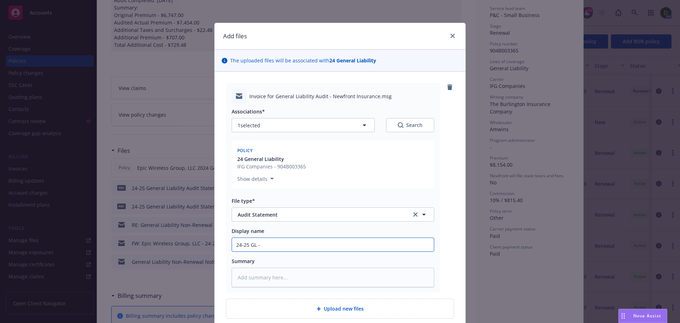
type textarea "x"
type input "24-25 GL -"
type textarea "x"
type input "24-25 GL - t"
type textarea "x"
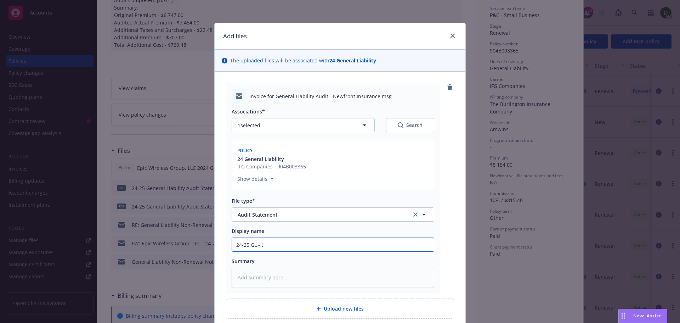
type input "24-25 GL - to"
type textarea "x"
type input "24-25 GL - to"
type textarea "x"
type input "24-25 GL - to i"
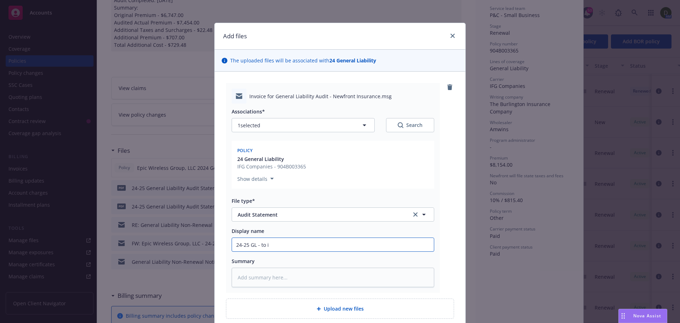
type textarea "x"
type input "24-25 GL - to ins"
type textarea "x"
type input "24-25 GL - to ins -"
type textarea "x"
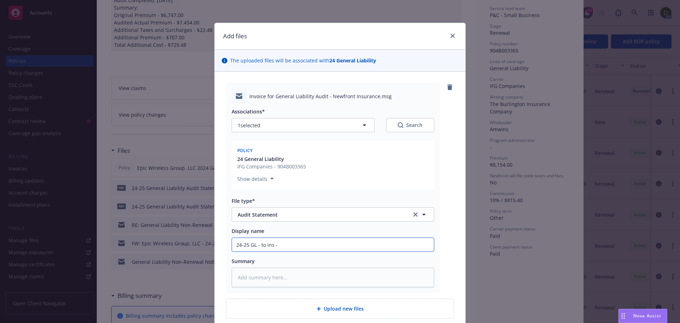
type input "24-25 GL - to ins -"
type textarea "x"
type input "24-25 GL - to ins - A"
type textarea "x"
type input "24-25 GL - to ins - Au"
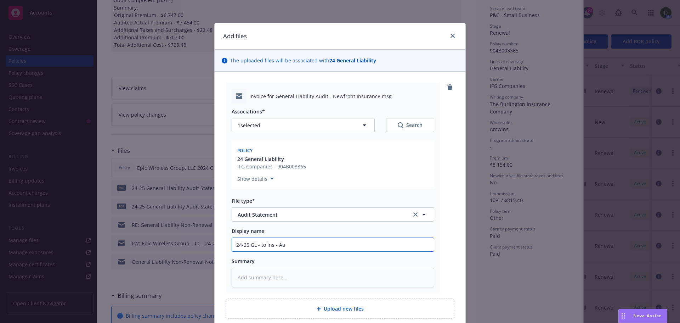
type textarea "x"
type input "24-25 GL - to ins - Aud"
type textarea "x"
type input "24-25 GL - to ins - Audi"
type textarea "x"
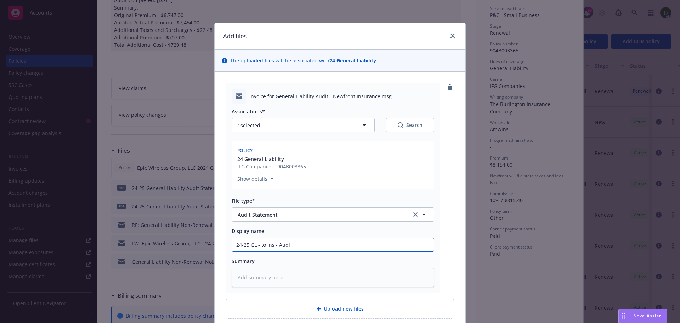
type input "24-25 GL - to ins - Audit"
type textarea "x"
type input "24-25 GL - to ins - Audit"
type textarea "x"
type input "24-25 GL - to ins - Audit a"
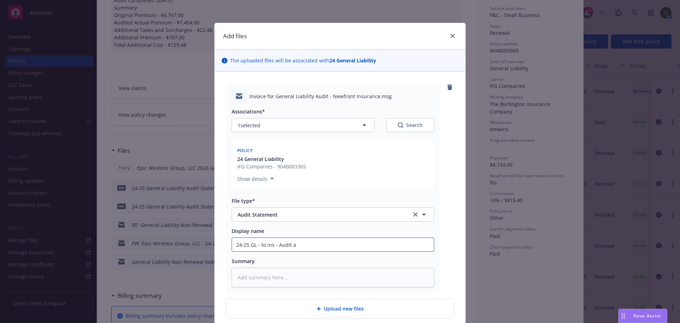
type textarea "x"
type input "24-25 GL - to ins - Audit an"
type textarea "x"
type input "24-25 GL - to ins - Audit and"
type textarea "x"
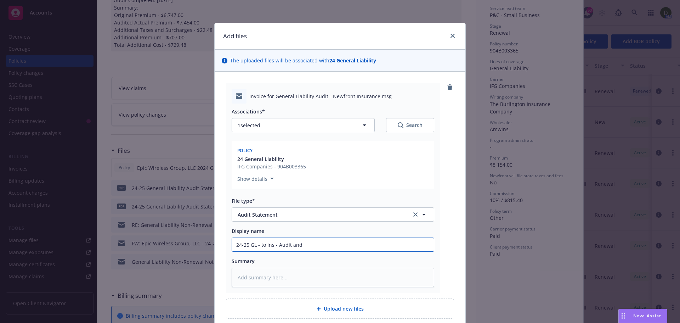
type input "24-25 GL - to ins - Audit and i"
type textarea "x"
type input "24-25 GL - to ins - Audit and in"
type textarea "x"
type input "24-25 GL - to ins - Audit and inv"
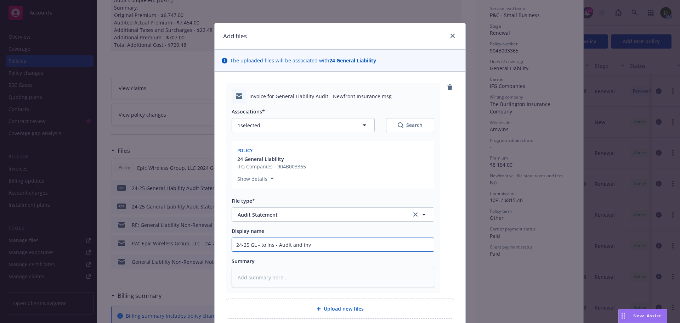
type textarea "x"
type input "24-25 GL - to ins - Audit and invo"
type textarea "x"
type input "24-25 GL - to ins - Audit and invoi"
type textarea "x"
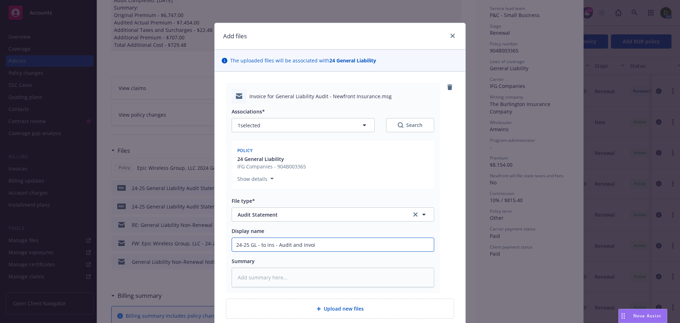
type input "24-25 GL - to ins - Audit and invoic"
type textarea "x"
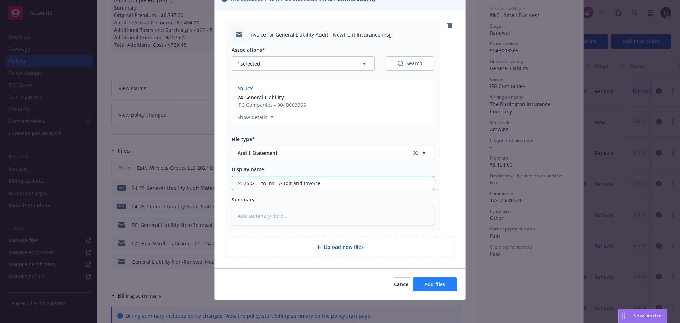
type input "24-25 GL - to ins - Audit and invoice"
click at [419, 284] on button "Add files" at bounding box center [435, 284] width 44 height 14
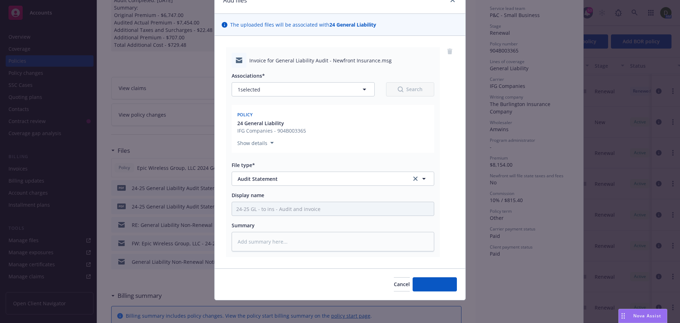
scroll to position [36, 0]
type textarea "x"
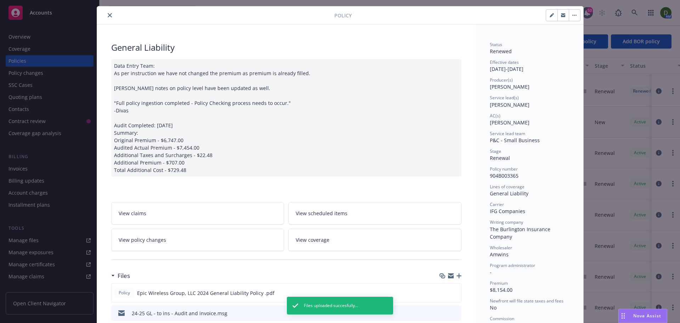
scroll to position [0, 0]
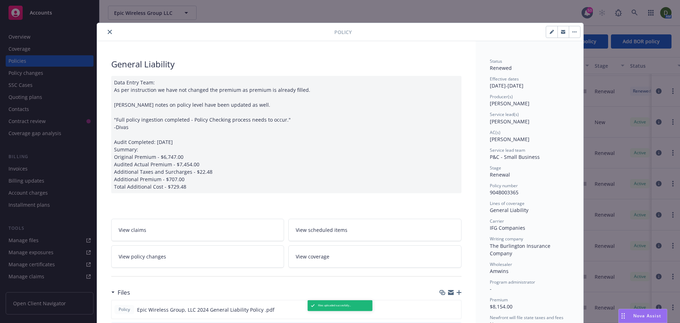
drag, startPoint x: 107, startPoint y: 30, endPoint x: 135, endPoint y: 27, distance: 28.1
click at [108, 30] on icon "close" at bounding box center [110, 32] width 4 height 4
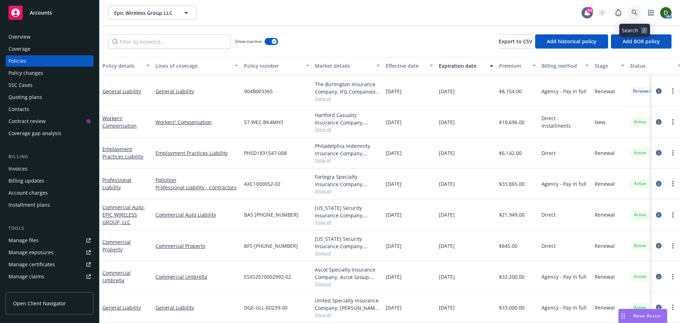
click at [637, 15] on icon at bounding box center [635, 13] width 6 height 6
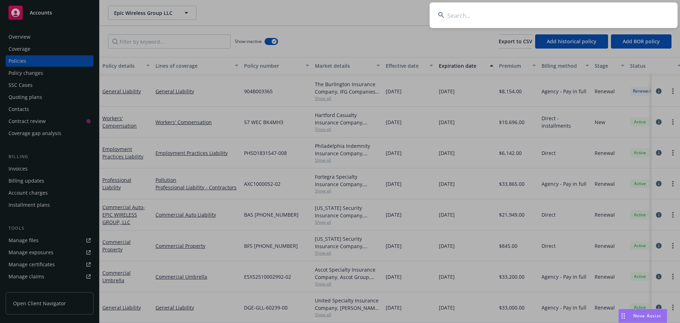
paste input "Castle Green"
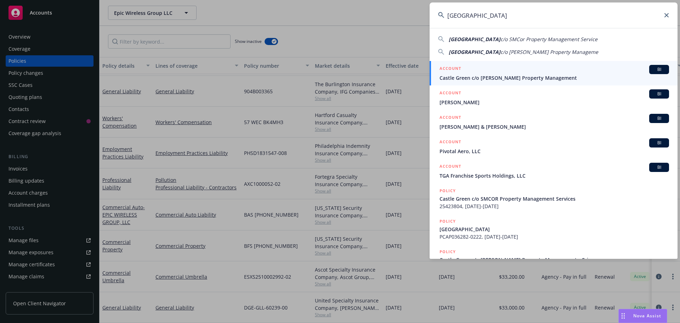
type input "Castle Green"
click at [518, 71] on div "ACCOUNT BI" at bounding box center [555, 69] width 230 height 9
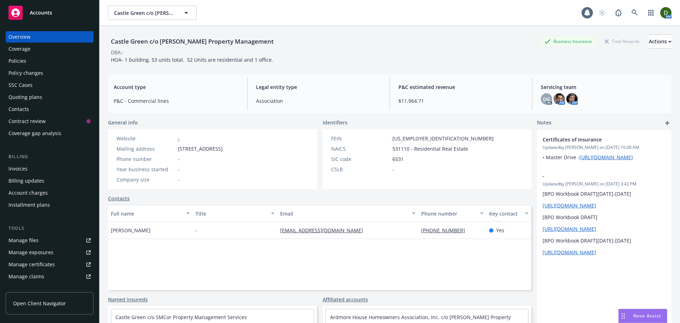
click at [10, 63] on div "Policies" at bounding box center [18, 60] width 18 height 11
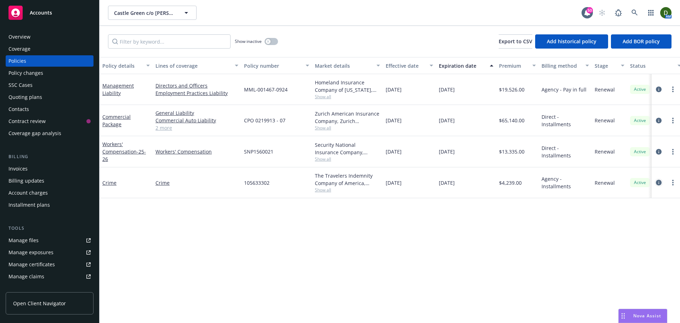
click at [660, 182] on icon "circleInformation" at bounding box center [659, 183] width 6 height 6
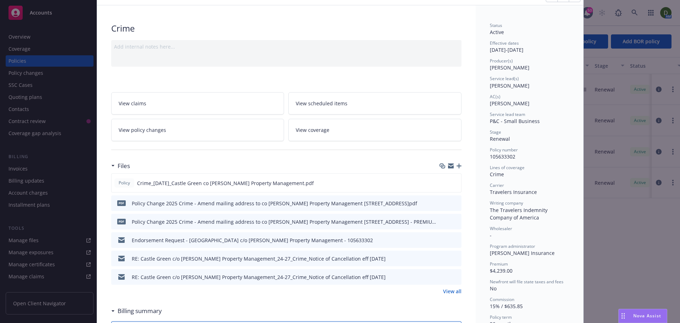
scroll to position [35, 0]
click at [458, 164] on icon "button" at bounding box center [459, 166] width 5 height 5
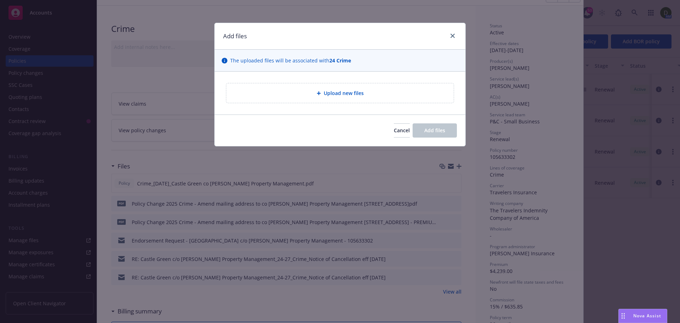
type textarea "x"
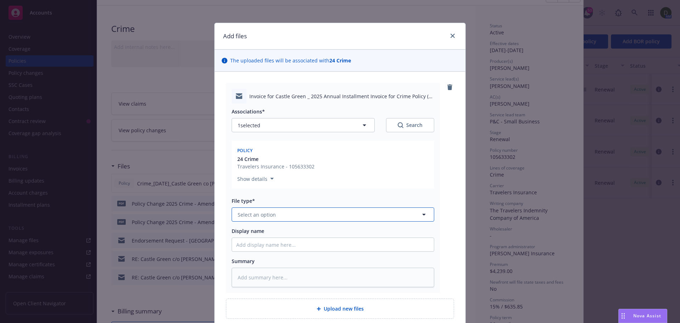
click at [280, 214] on button "Select an option" at bounding box center [333, 214] width 203 height 14
type input "email"
click at [258, 232] on div "Email" at bounding box center [332, 234] width 193 height 10
click at [260, 241] on div "Associations* 1 selected Search Policy 24 Crime Travelers Insurance - 105633302…" at bounding box center [333, 195] width 203 height 184
click at [260, 241] on input "Display name" at bounding box center [333, 244] width 202 height 13
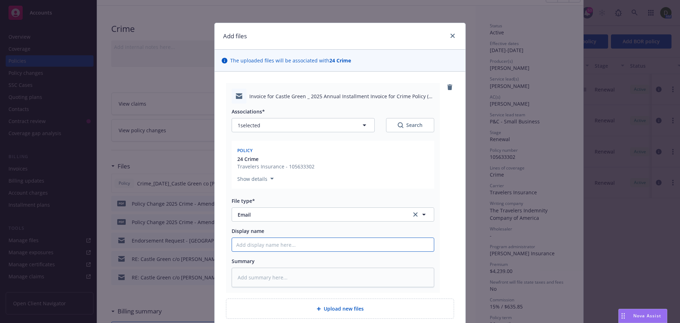
type textarea "x"
type input "2"
type textarea "x"
type input "25"
type textarea "x"
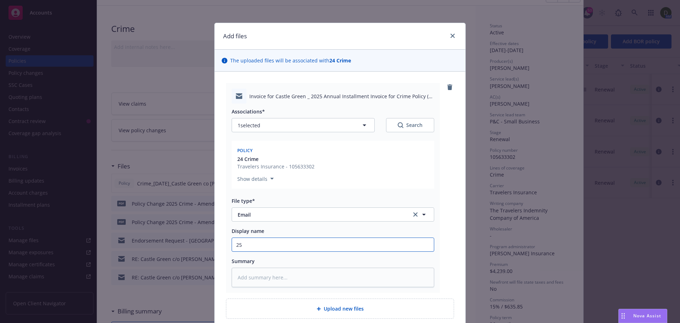
type input "25-"
type textarea "x"
type input "25-2"
type textarea "x"
type input "25-26"
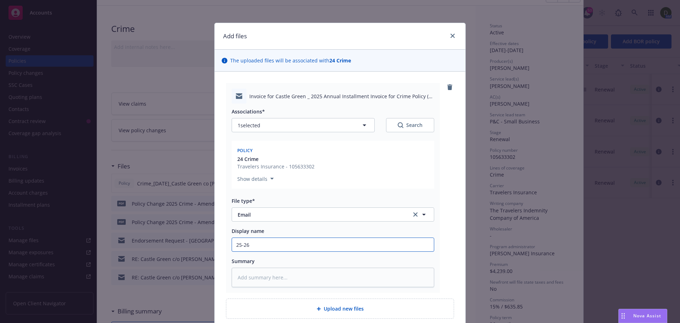
type textarea "x"
type input "2"
type textarea "x"
type input "24"
type textarea "x"
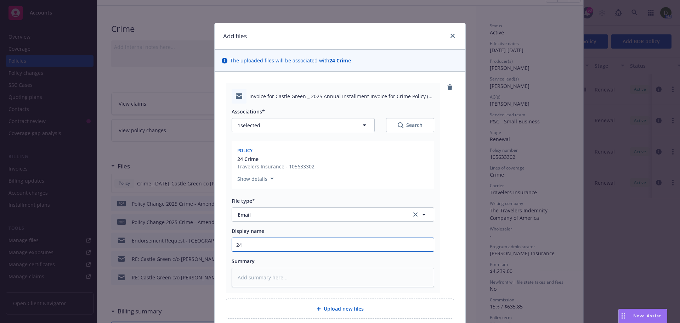
type input "24-"
type textarea "x"
type input "24-2"
type textarea "x"
type input "24-27"
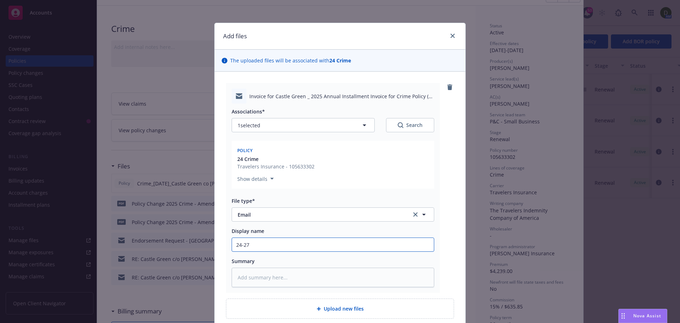
type textarea "x"
type input "24-27"
type textarea "x"
type input "24-27 C"
type textarea "x"
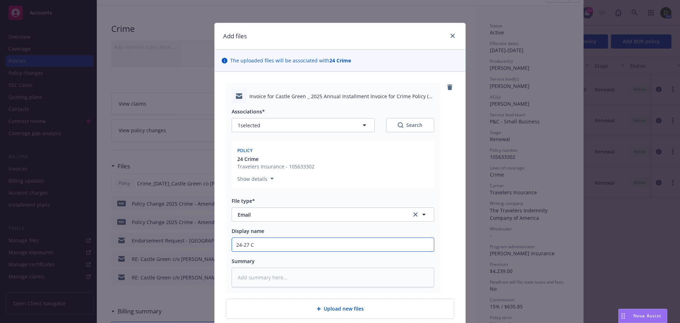
type input "24-27 Cr"
type textarea "x"
type input "24-27 Cri"
type textarea "x"
type input "24-27 Crim"
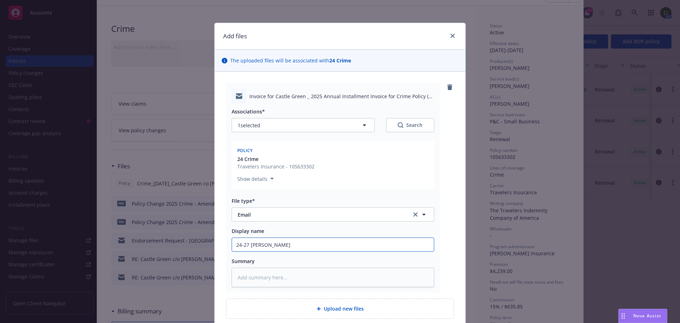
type textarea "x"
type input "24-27 Crime"
type textarea "x"
type input "24-27 Crime"
type textarea "x"
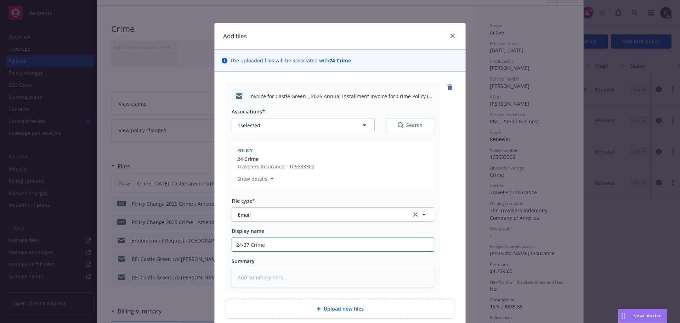
type input "24-27 Crime -"
type textarea "x"
type input "24-27 Crime -"
type textarea "x"
type input "24-27 Crime - T"
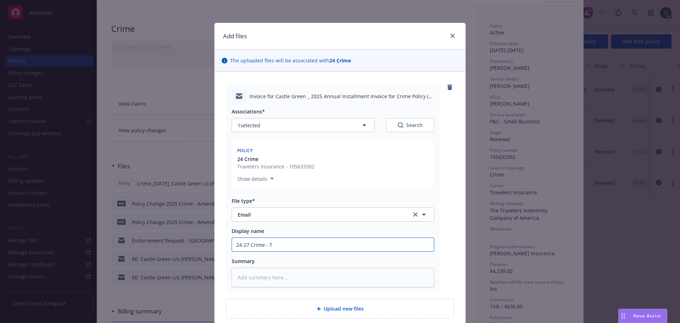
type textarea "x"
type input "24-27 Crime - To"
type textarea "x"
type input "24-27 Crime - To i"
type textarea "x"
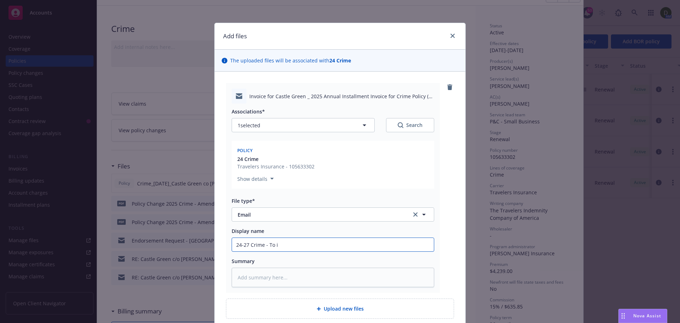
type input "24-27 Crime - To in"
type textarea "x"
type input "24-27 Crime - To ins"
type textarea "x"
type input "24-27 Crime - To ins"
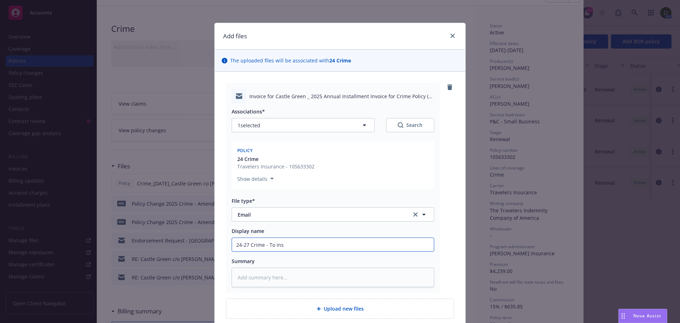
type textarea "x"
type input "24-27 Crime - To ins -"
type textarea "x"
type input "24-27 Crime - To ins -"
type textarea "x"
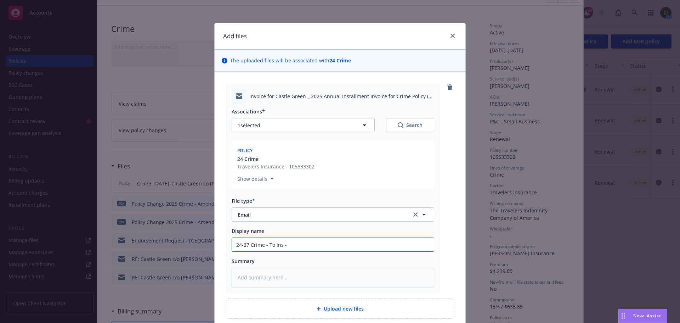
type input "24-27 Crime - To ins - 2"
type textarea "x"
type input "24-27 Crime - To ins - 2/"
type textarea "x"
type input "24-27 Crime - To ins - 2/3"
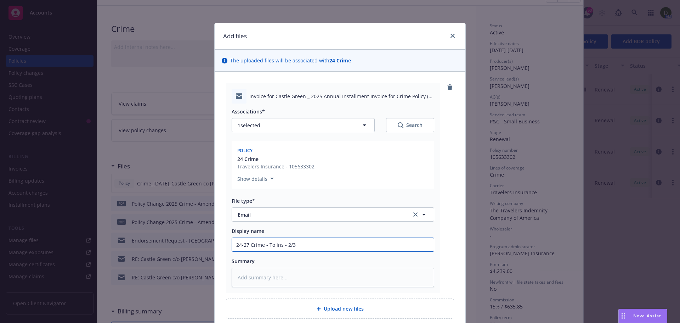
type textarea "x"
type input "24-27 Crime - To ins - 2/3"
type textarea "x"
type input "24-27 Crime - To ins - 2/3 i"
type textarea "x"
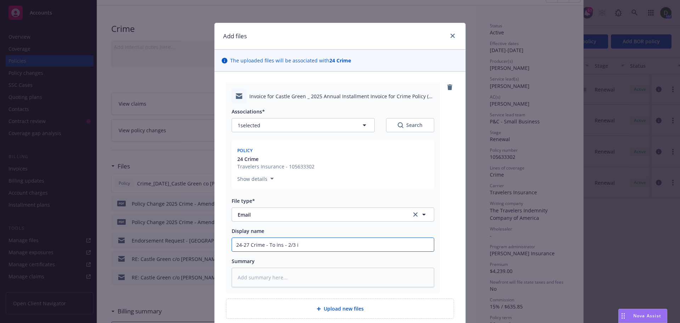
type input "24-27 Crime - To ins - 2/3 in"
type textarea "x"
type input "24-27 Crime - To ins - 2/3 inst"
type textarea "x"
type input "24-27 Crime - To ins - 2/3 insta"
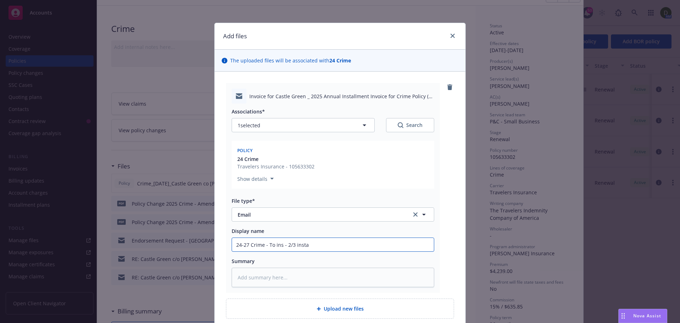
type textarea "x"
type input "24-27 Crime - To ins - 2/3 instal"
type textarea "x"
type input "24-27 Crime - To ins - 2/3 install"
type textarea "x"
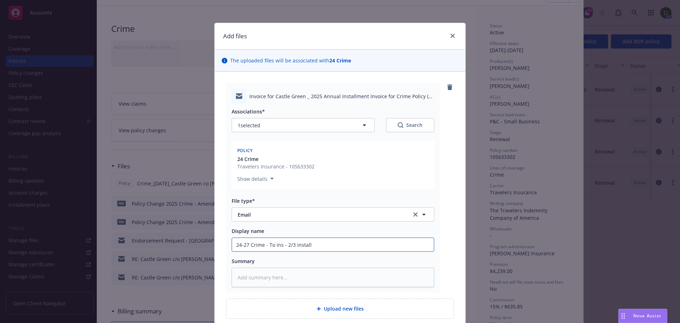
type input "24-27 Crime - To ins - 2/3 installm"
type textarea "x"
type input "24-27 Crime - To ins - 2/3 installme"
type textarea "x"
type input "24-27 Crime - To ins - 2/3 installmen"
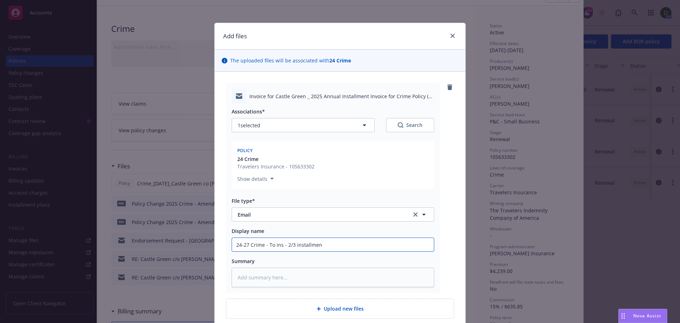
type textarea "x"
type input "24-27 Crime - To ins - 2/3 installment"
type textarea "x"
type input "24-27 Crime - To ins - 2/3 ainstallment"
type textarea "x"
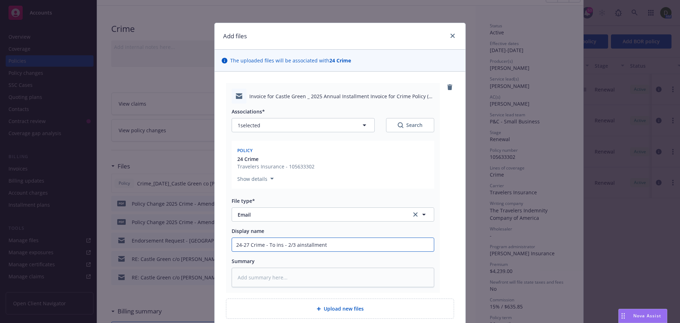
type input "24-27 Crime - To ins - 2/3 auinstallment"
type textarea "x"
type input "24-27 Crime - To ins - 2/3 ainstallment"
type textarea "x"
type input "24-27 Crime - To ins - 2/3 aninstallment"
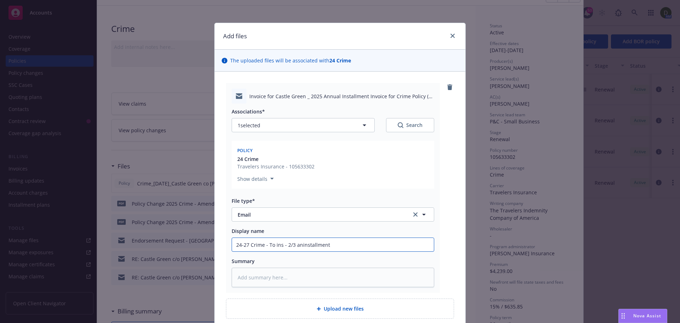
type textarea "x"
type input "24-27 Crime - To ins - 2/3 anninstallment"
type textarea "x"
type input "24-27 Crime - To ins - 2/3 annuainstallment"
type textarea "x"
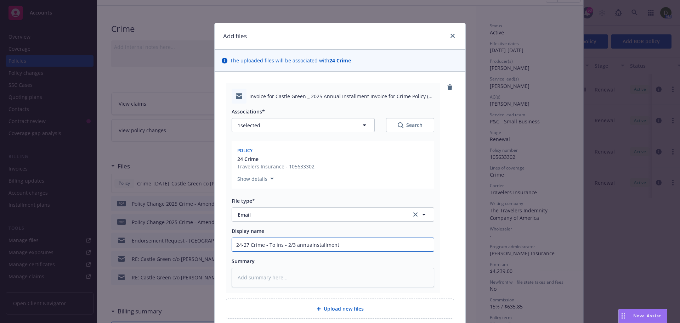
type input "24-27 Crime - To ins - 2/3 annualinstallment"
type textarea "x"
type input "24-27 Crime - To ins - 2/3 annual installment"
type textarea "x"
type input "24-27 Crime - To ins - 2/3 annual installment"
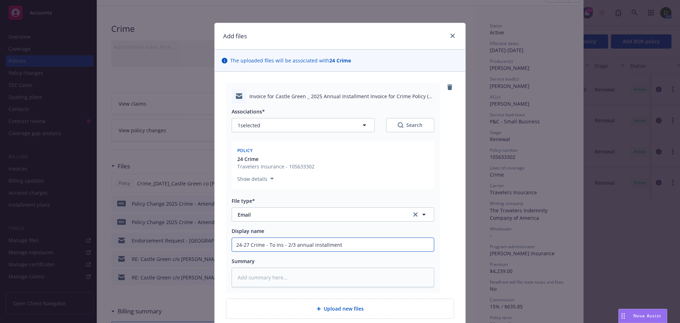
type textarea "x"
type input "24-27 Crime - To ins - 2/3 annual installment i"
type textarea "x"
type input "24-27 Crime - To ins - 2/3 annual installment in"
type textarea "x"
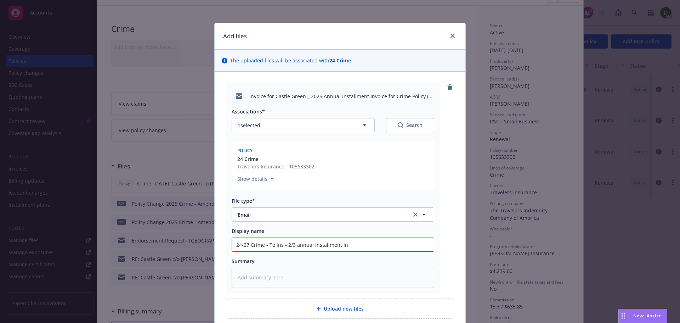
type input "24-27 Crime - To ins - 2/3 annual installment inv"
type textarea "x"
type input "24-27 Crime - To ins - 2/3 annual installment invo"
type textarea "x"
type input "24-27 Crime - To ins - 2/3 annual installment invoi"
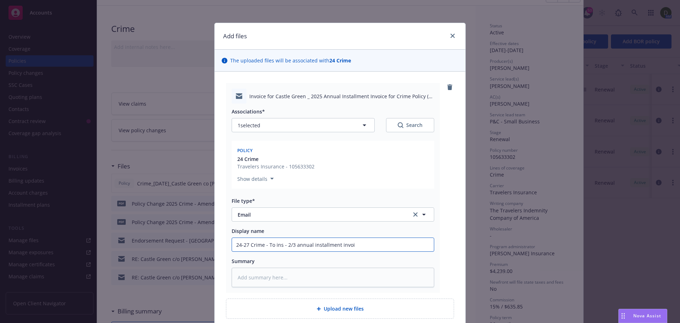
type textarea "x"
type input "24-27 Crime - To ins - 2/3 annual installment invoic"
type textarea "x"
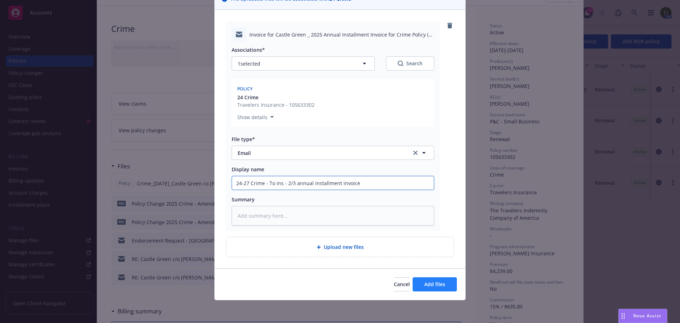
type input "24-27 Crime - To ins - 2/3 annual installment invoice"
click at [429, 282] on span "Add files" at bounding box center [434, 284] width 21 height 7
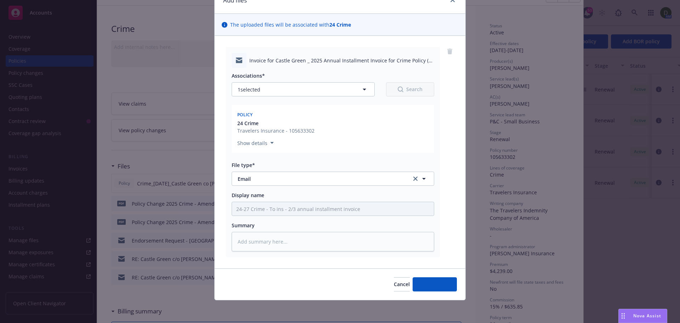
scroll to position [36, 0]
type textarea "x"
